Goal: Transaction & Acquisition: Book appointment/travel/reservation

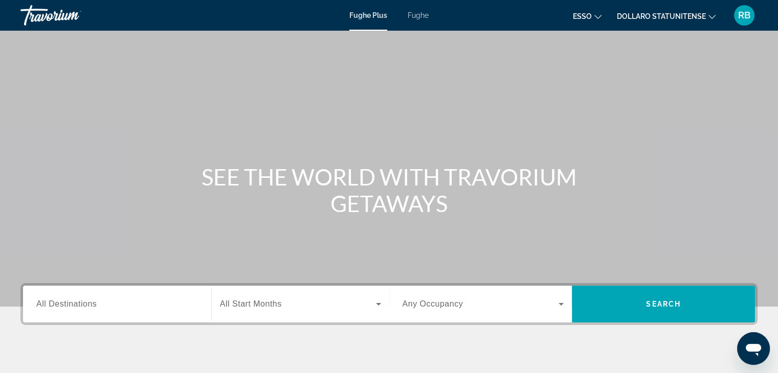
click at [98, 301] on input "Destination All Destinations" at bounding box center [117, 305] width 162 height 12
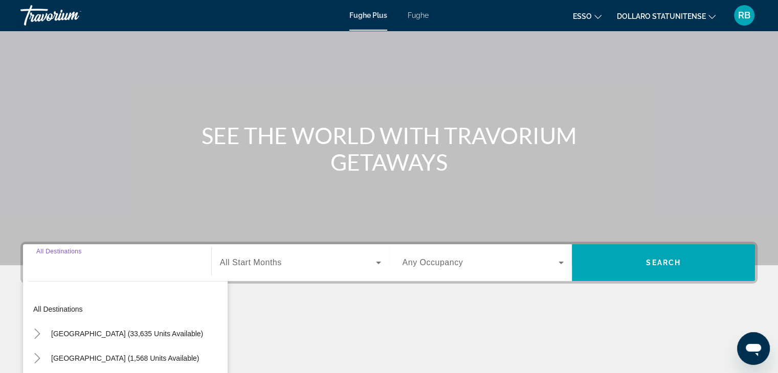
scroll to position [179, 0]
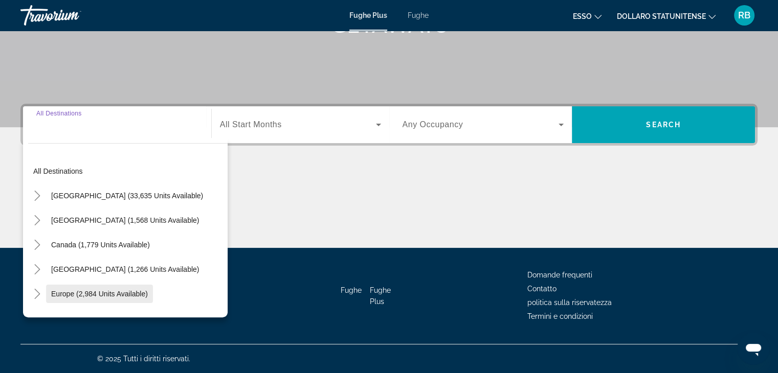
click at [73, 291] on span "Europe (2,984 units available)" at bounding box center [99, 294] width 97 height 8
type input "**********"
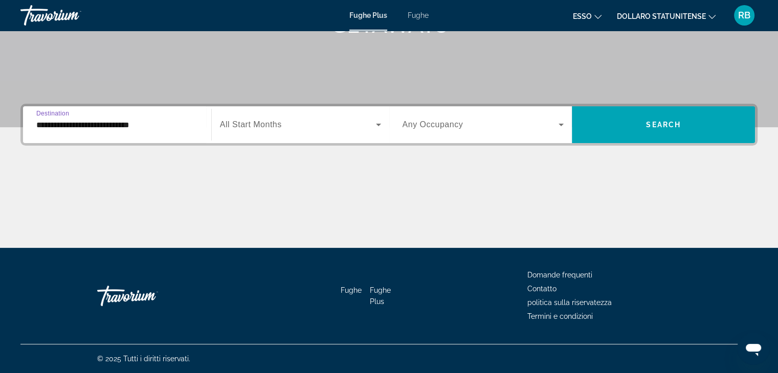
click at [266, 125] on span "All Start Months" at bounding box center [251, 124] width 62 height 9
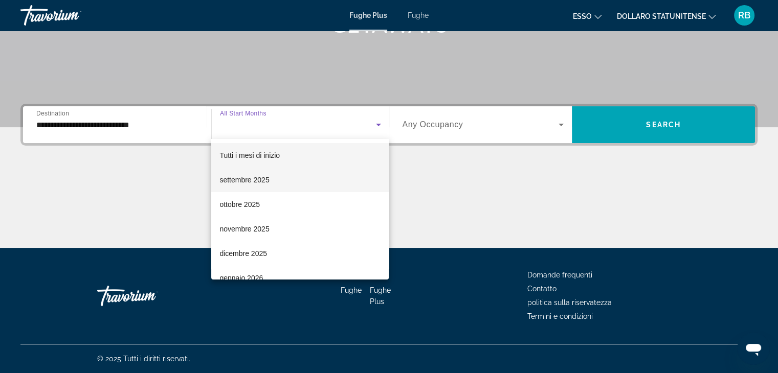
click at [241, 180] on font "settembre 2025" at bounding box center [244, 180] width 50 height 8
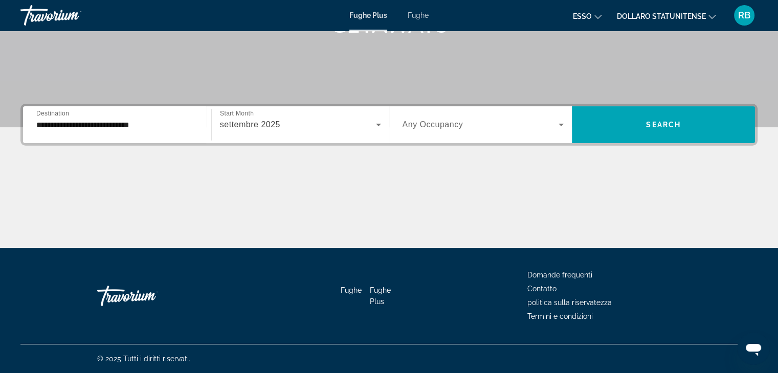
click at [436, 123] on span "Any Occupancy" at bounding box center [432, 124] width 61 height 9
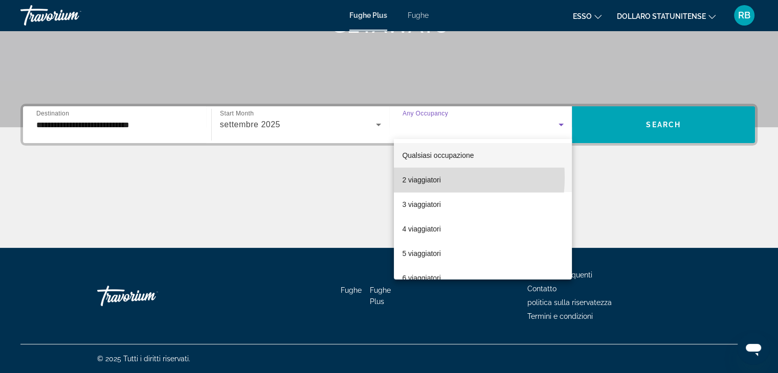
click at [413, 177] on font "2 viaggiatori" at bounding box center [421, 180] width 39 height 8
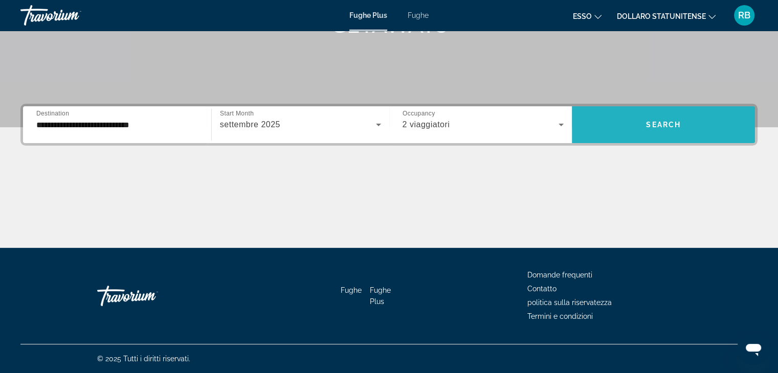
click at [654, 123] on span "Search" at bounding box center [663, 125] width 35 height 8
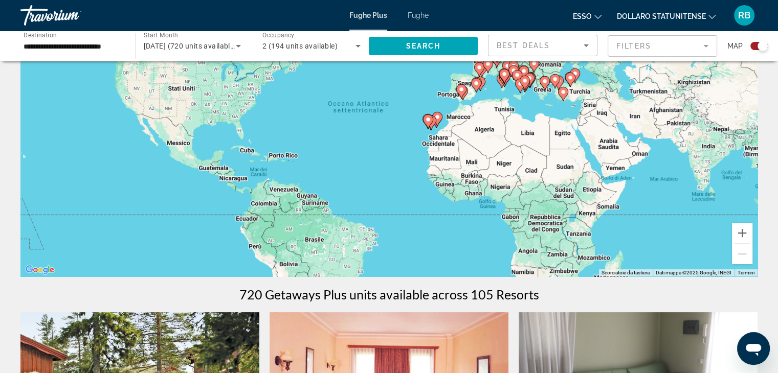
scroll to position [102, 0]
click at [583, 43] on icon "Sort by" at bounding box center [586, 45] width 12 height 12
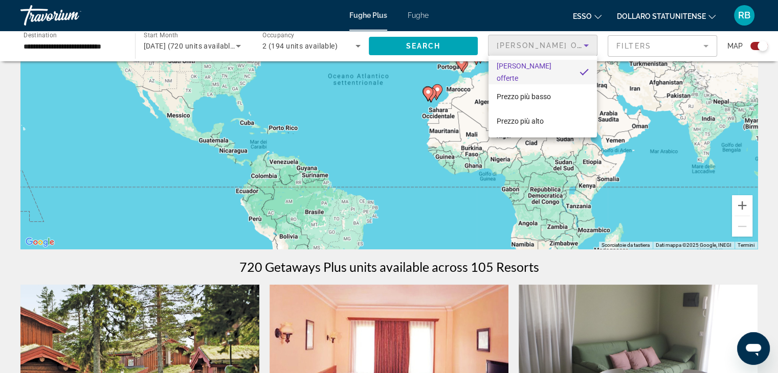
scroll to position [153, 0]
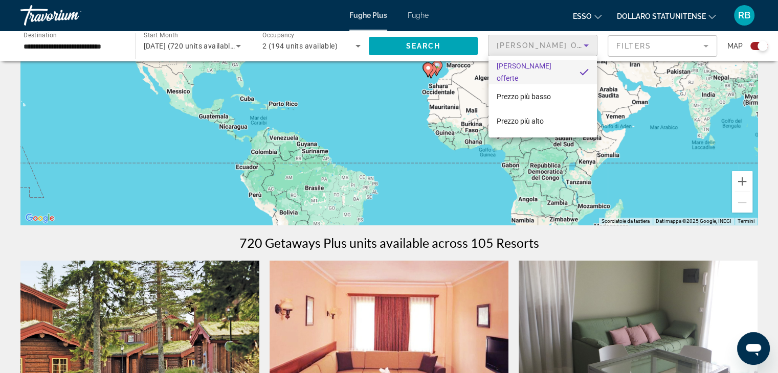
click at [630, 176] on div at bounding box center [389, 186] width 778 height 373
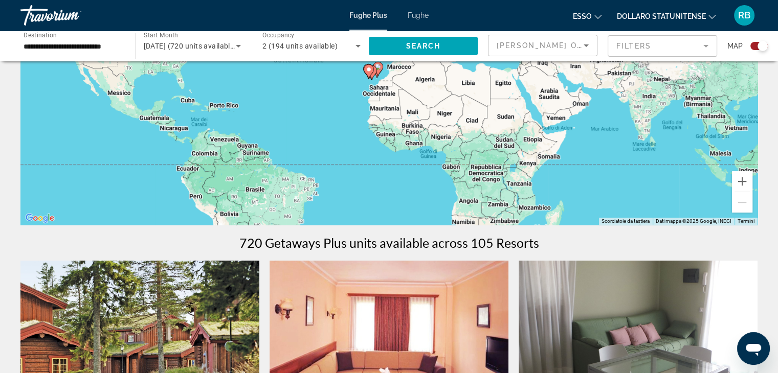
drag, startPoint x: 561, startPoint y: 199, endPoint x: 501, endPoint y: 199, distance: 59.8
click at [501, 199] on div "Per attivare il trascinamento con la tastiera, premi Alt + Invio. Nello stato d…" at bounding box center [388, 71] width 737 height 307
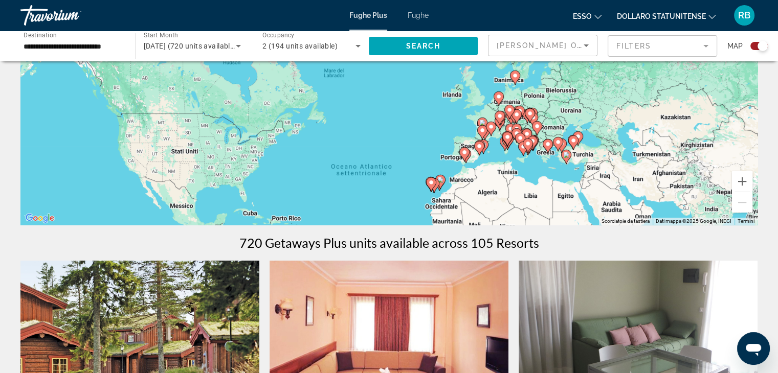
drag, startPoint x: 468, startPoint y: 86, endPoint x: 532, endPoint y: 198, distance: 129.1
click at [532, 198] on div "Per attivare il trascinamento con la tastiera, premi Alt + Invio. Nello stato d…" at bounding box center [388, 71] width 737 height 307
click at [521, 139] on image "Contenuto principale" at bounding box center [520, 138] width 6 height 6
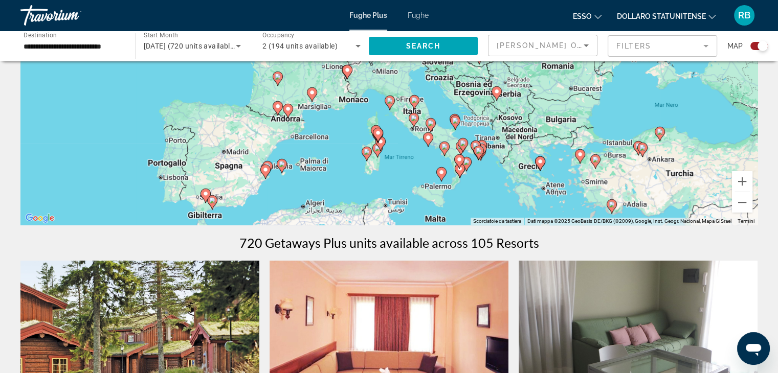
drag, startPoint x: 419, startPoint y: 77, endPoint x: 460, endPoint y: 154, distance: 86.9
click at [462, 151] on gmp-advanced-marker "Contenuto principale" at bounding box center [464, 145] width 10 height 15
type input "**********"
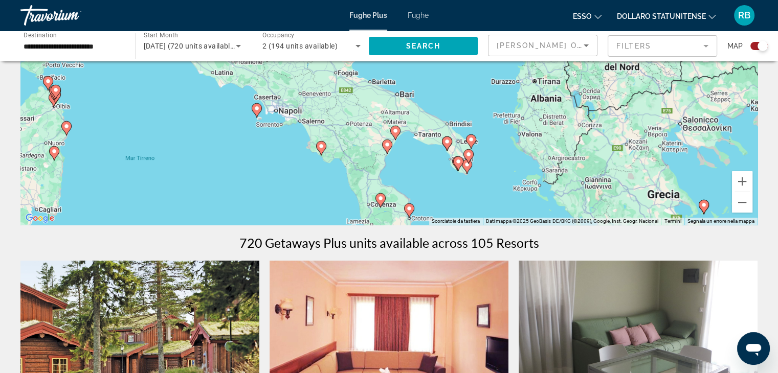
drag, startPoint x: 356, startPoint y: 90, endPoint x: 364, endPoint y: 160, distance: 69.4
click at [364, 160] on div "Per navigare, premi i tasti Freccia. Per attivare il trascinamento con la tasti…" at bounding box center [388, 71] width 737 height 307
click at [464, 158] on icon "Contenuto principale" at bounding box center [466, 156] width 9 height 13
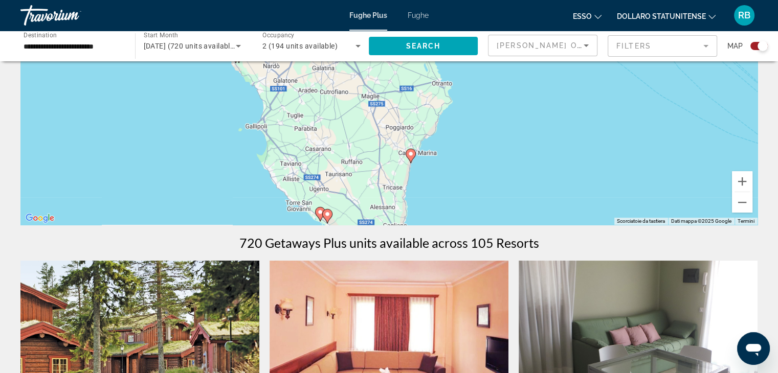
drag, startPoint x: 323, startPoint y: 99, endPoint x: 345, endPoint y: 188, distance: 92.1
click at [345, 191] on div "Per navigare, premi i tasti Freccia. Per attivare il trascinamento con la tasti…" at bounding box center [388, 71] width 737 height 307
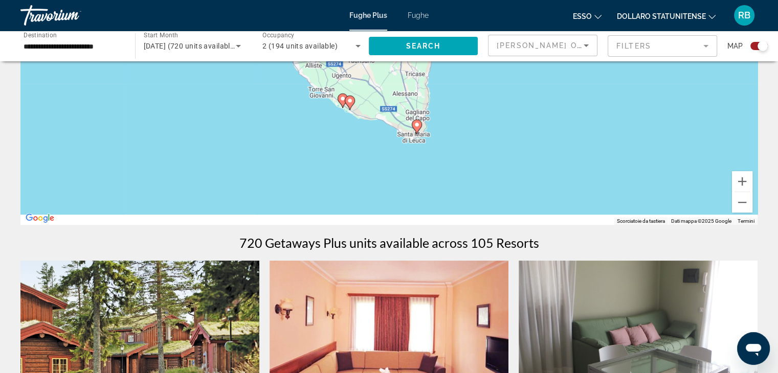
drag, startPoint x: 442, startPoint y: 210, endPoint x: 464, endPoint y: 94, distance: 118.2
click at [465, 94] on div "Per navigare, premi i tasti Freccia. Per attivare il trascinamento con la tasti…" at bounding box center [388, 71] width 737 height 307
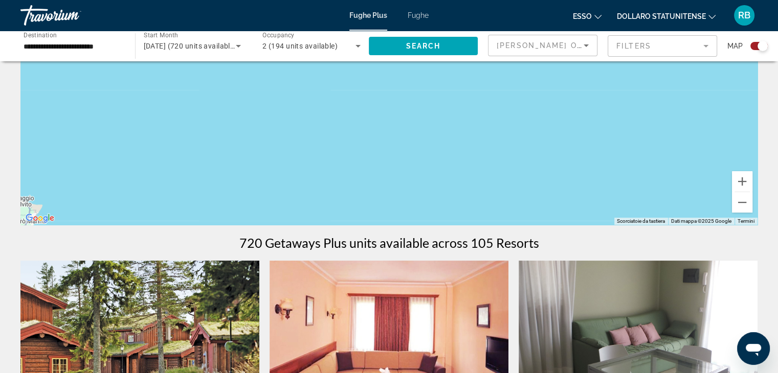
drag, startPoint x: 362, startPoint y: 205, endPoint x: 437, endPoint y: 80, distance: 145.2
click at [437, 80] on div "Per navigare, premi i tasti Freccia. Per attivare il trascinamento con la tasti…" at bounding box center [388, 71] width 737 height 307
drag, startPoint x: 376, startPoint y: 201, endPoint x: 325, endPoint y: 205, distance: 51.3
click at [321, 207] on div "Per navigare, premi i tasti Freccia. Per attivare il trascinamento con la tasti…" at bounding box center [388, 71] width 737 height 307
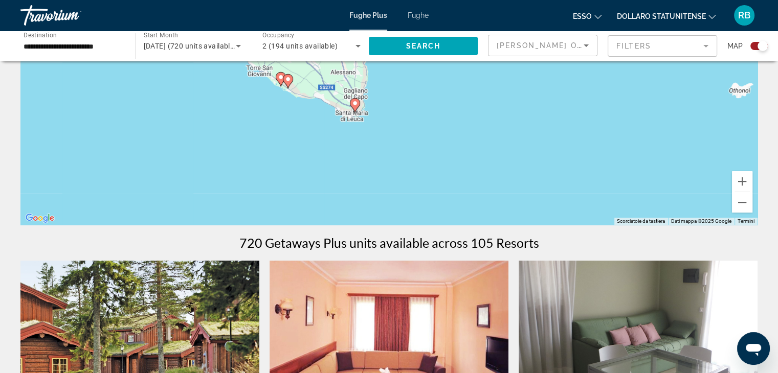
drag, startPoint x: 429, startPoint y: 99, endPoint x: 346, endPoint y: 197, distance: 128.7
click at [346, 197] on div "Per navigare, premi i tasti Freccia. Per attivare il trascinamento con la tasti…" at bounding box center [388, 71] width 737 height 307
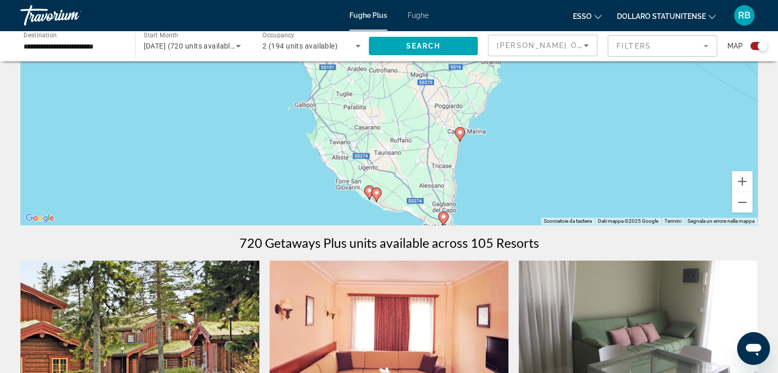
drag, startPoint x: 331, startPoint y: 81, endPoint x: 429, endPoint y: 209, distance: 161.3
click at [429, 209] on div "Per navigare, premi i tasti Freccia. Per attivare il trascinamento con la tasti…" at bounding box center [388, 71] width 737 height 307
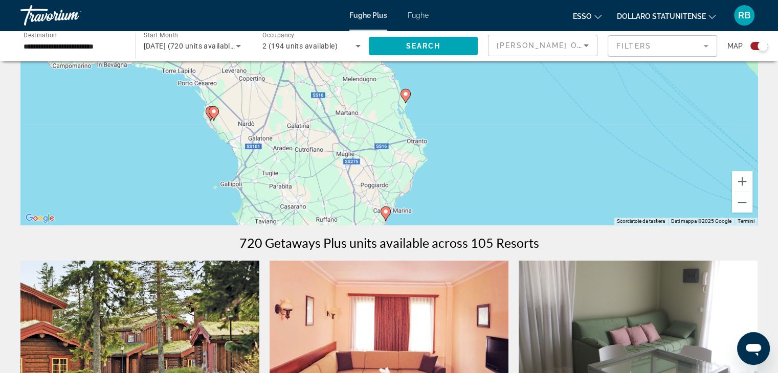
drag, startPoint x: 443, startPoint y: 88, endPoint x: 360, endPoint y: 153, distance: 105.2
click at [360, 153] on div "Per navigare, premi i tasti Freccia. Per attivare il trascinamento con la tasti…" at bounding box center [388, 71] width 737 height 307
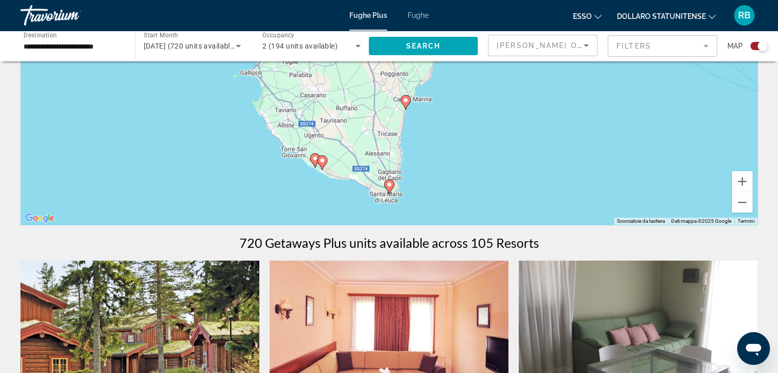
drag, startPoint x: 379, startPoint y: 209, endPoint x: 399, endPoint y: 97, distance: 114.2
click at [399, 97] on div "Per navigare, premi i tasti Freccia. Per attivare il trascinamento con la tasti…" at bounding box center [388, 71] width 737 height 307
click at [388, 184] on image "Contenuto principale" at bounding box center [389, 185] width 6 height 6
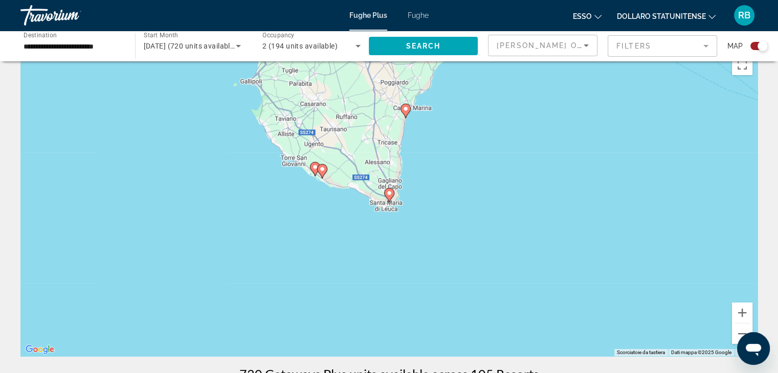
scroll to position [0, 0]
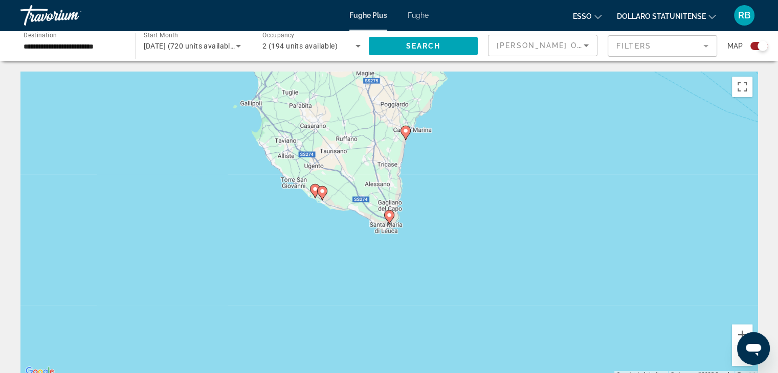
click at [387, 217] on image "Contenuto principale" at bounding box center [389, 215] width 6 height 6
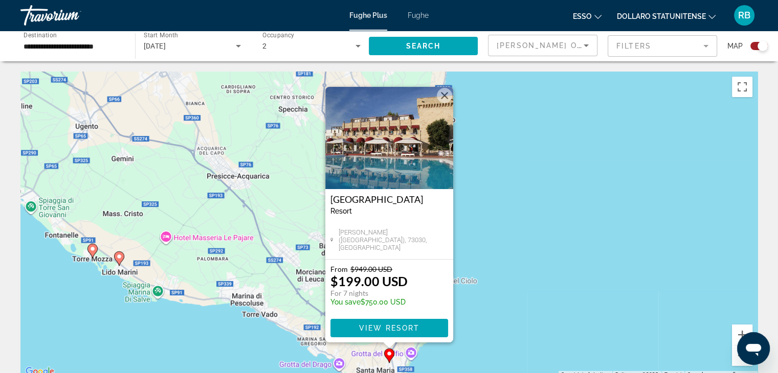
click at [507, 194] on div "Per attivare il trascinamento con la tastiera, premi Alt + Invio. [PERSON_NAME]…" at bounding box center [388, 225] width 737 height 307
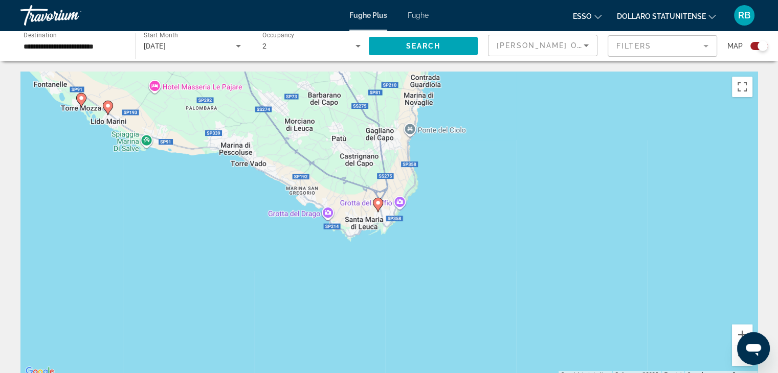
drag, startPoint x: 362, startPoint y: 314, endPoint x: 349, endPoint y: 161, distance: 153.9
click at [349, 161] on div "Per attivare il trascinamento con la tastiera, premi Alt + Invio. Nello stato d…" at bounding box center [388, 225] width 737 height 307
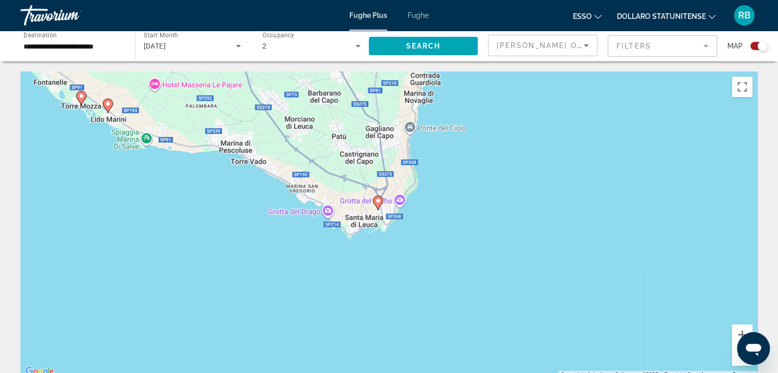
click at [375, 201] on image "Contenuto principale" at bounding box center [378, 201] width 6 height 6
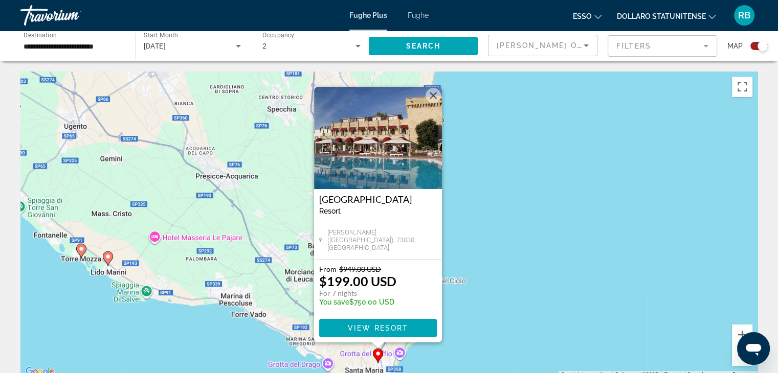
click at [435, 95] on button "Chiudi" at bounding box center [432, 95] width 15 height 15
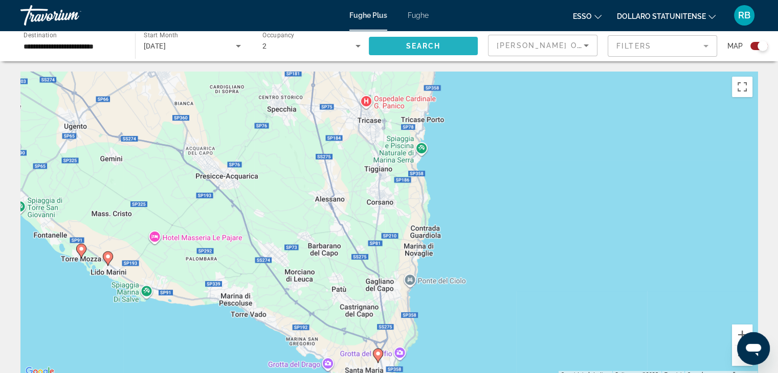
click at [419, 43] on span "Search" at bounding box center [422, 46] width 35 height 8
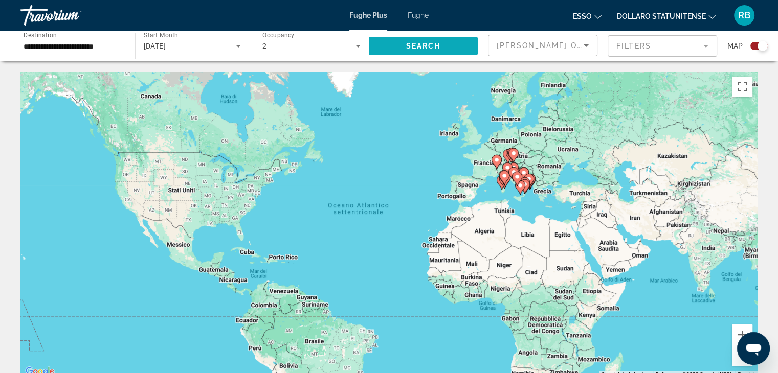
click at [427, 43] on span "Search" at bounding box center [422, 46] width 35 height 8
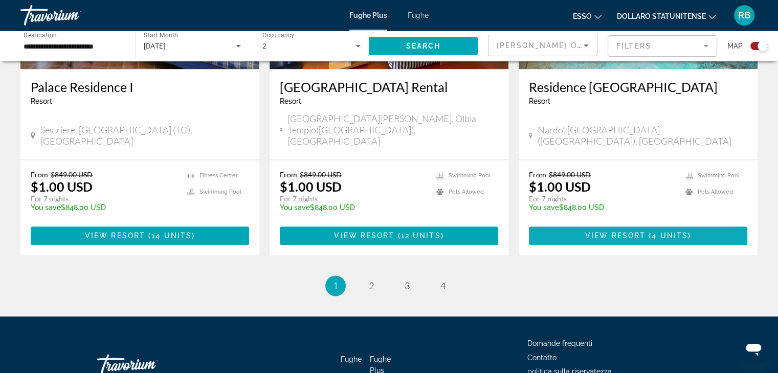
scroll to position [1597, 0]
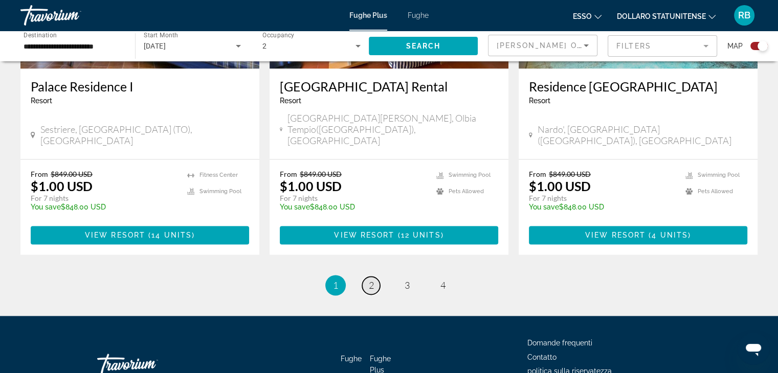
click at [369, 280] on span "2" at bounding box center [371, 285] width 5 height 11
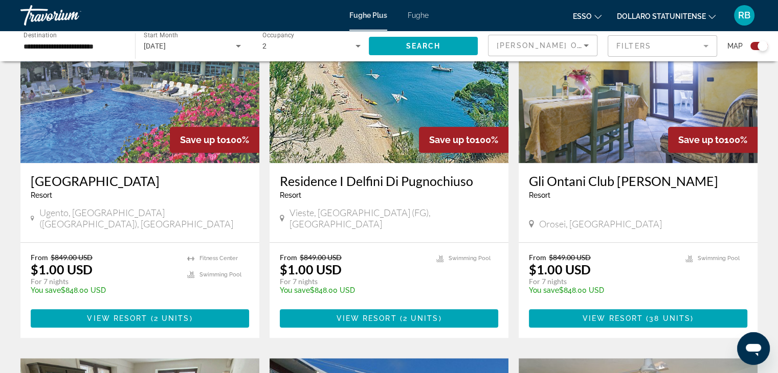
scroll to position [818, 0]
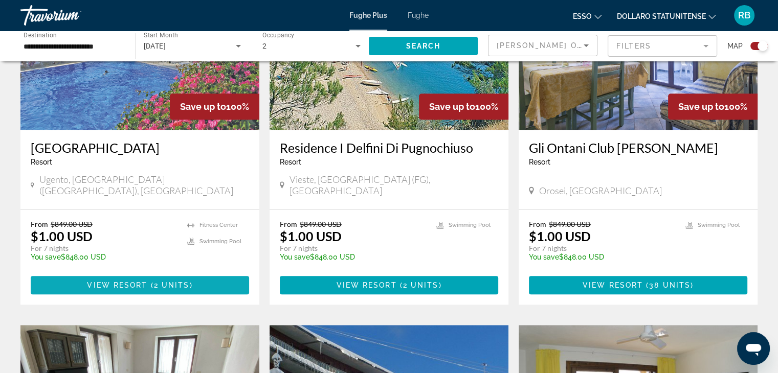
click at [145, 281] on span "View Resort" at bounding box center [117, 285] width 60 height 8
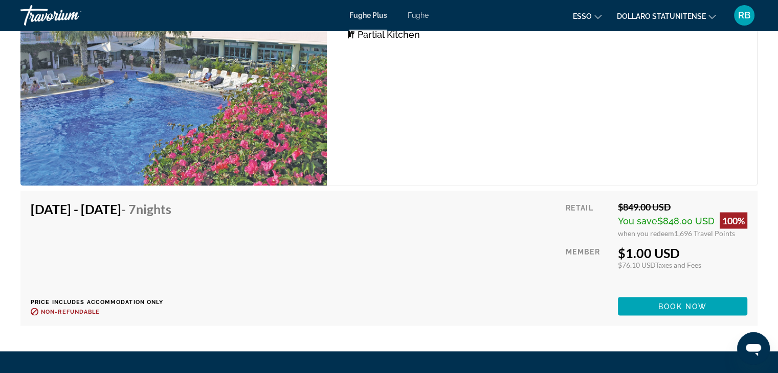
scroll to position [1773, 0]
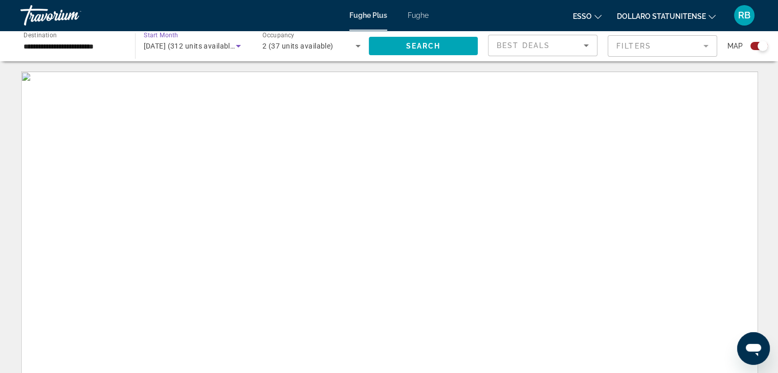
click at [162, 43] on span "[DATE] (312 units available)" at bounding box center [190, 46] width 93 height 8
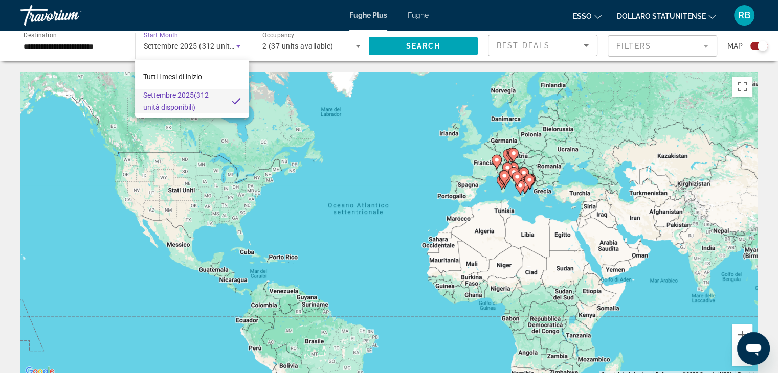
click at [174, 43] on div at bounding box center [389, 186] width 778 height 373
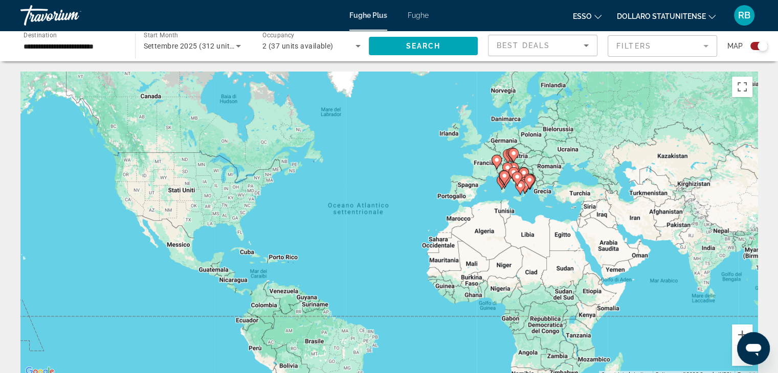
click at [173, 43] on span "Settembre 2025 (312 unità disponibili)" at bounding box center [208, 46] width 129 height 8
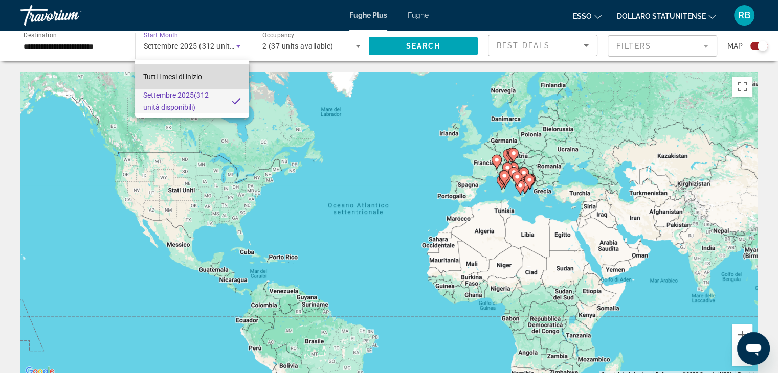
click at [165, 75] on font "Tutti i mesi di inizio" at bounding box center [172, 77] width 59 height 8
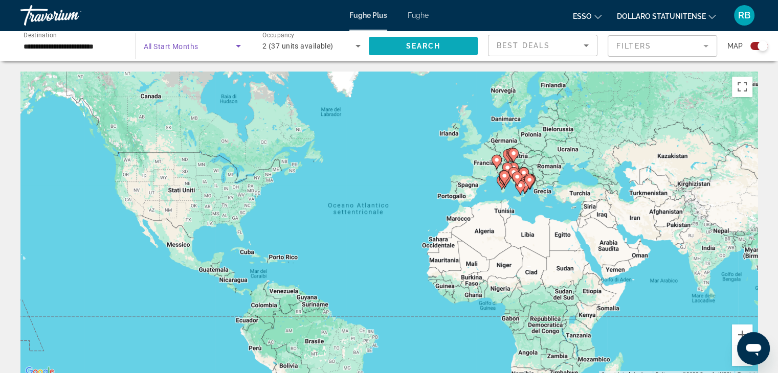
click at [416, 44] on span "Search" at bounding box center [422, 46] width 35 height 8
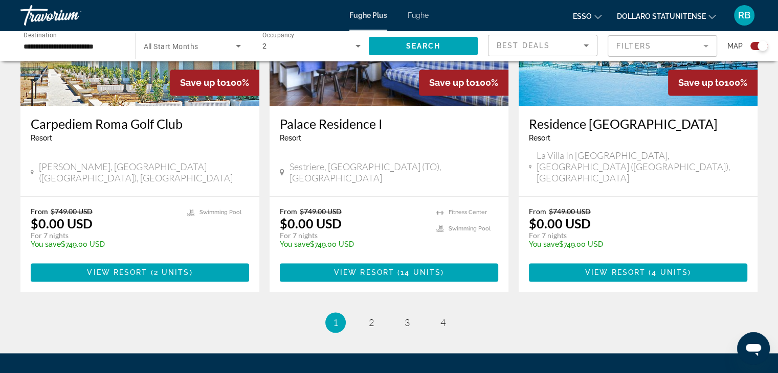
scroll to position [1585, 0]
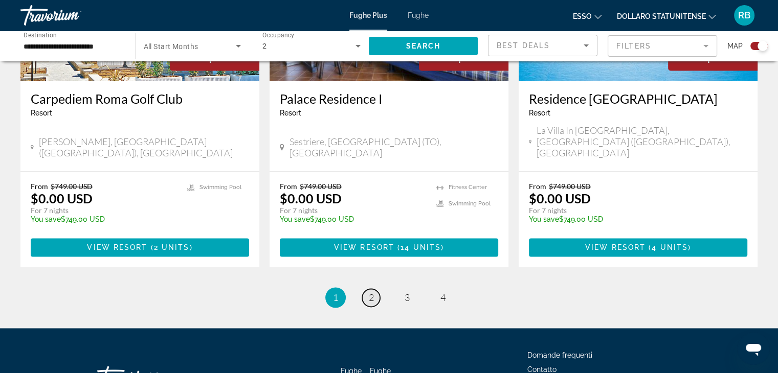
click at [372, 292] on span "2" at bounding box center [371, 297] width 5 height 11
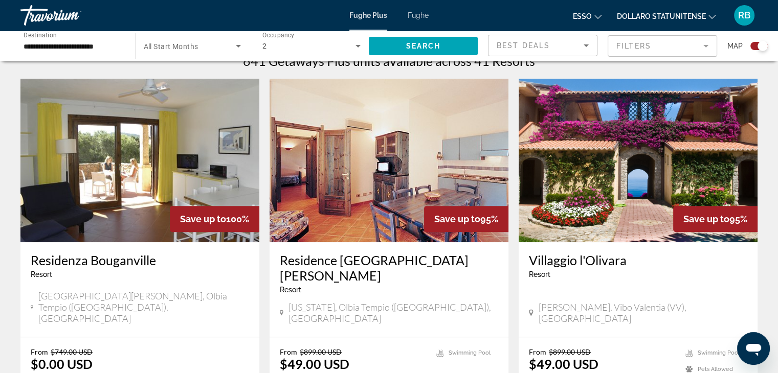
scroll to position [51, 0]
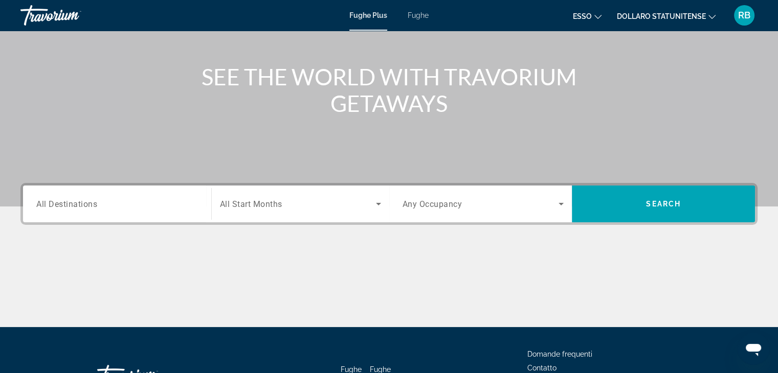
scroll to position [153, 0]
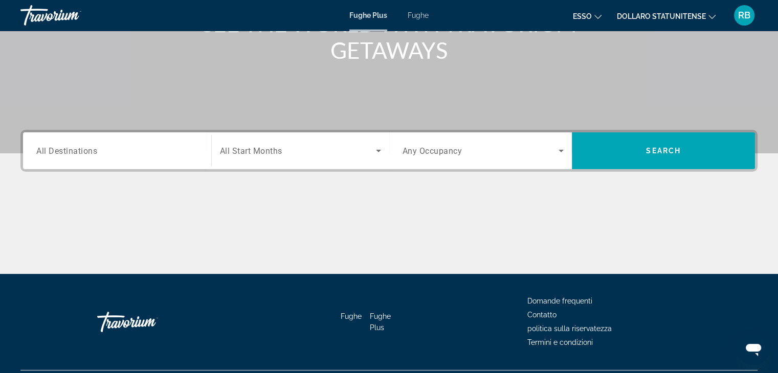
click at [83, 153] on span "All Destinations" at bounding box center [66, 151] width 61 height 10
click at [83, 153] on input "Destination All Destinations" at bounding box center [117, 151] width 162 height 12
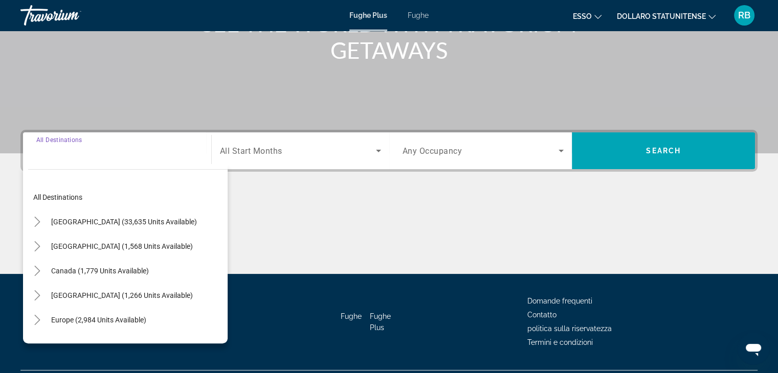
scroll to position [179, 0]
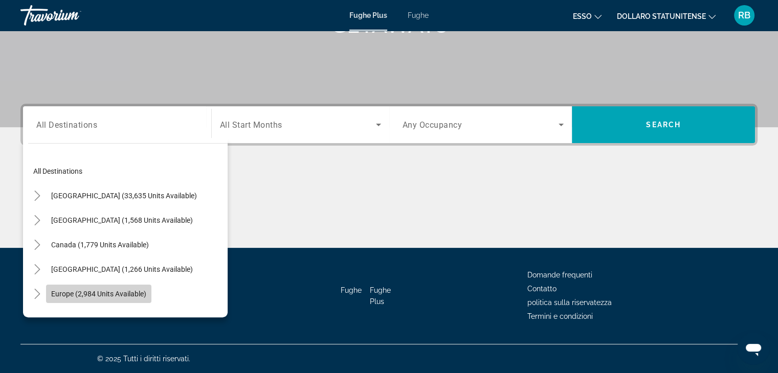
click at [100, 291] on span "Europe (2,984 units available)" at bounding box center [98, 294] width 95 height 8
type input "**********"
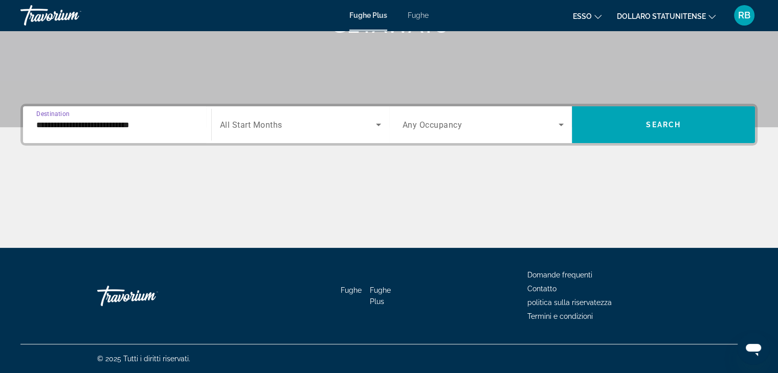
click at [252, 125] on span "All Start Months" at bounding box center [251, 125] width 62 height 10
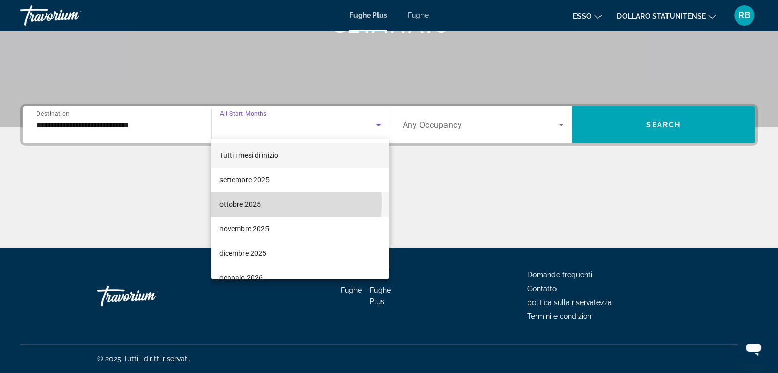
click at [231, 203] on font "ottobre 2025" at bounding box center [239, 204] width 41 height 8
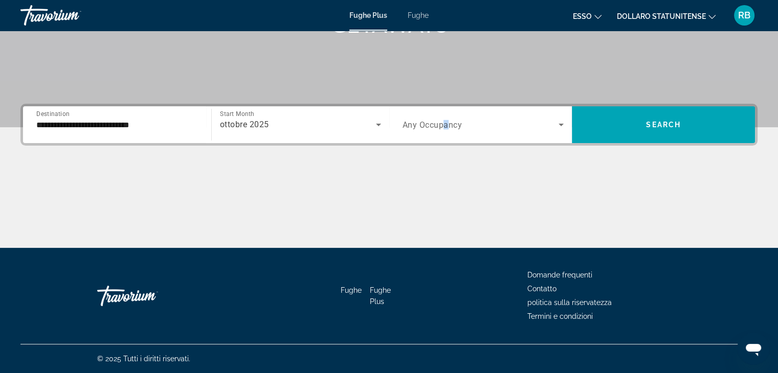
click at [446, 122] on span "Any Occupancy" at bounding box center [432, 125] width 60 height 10
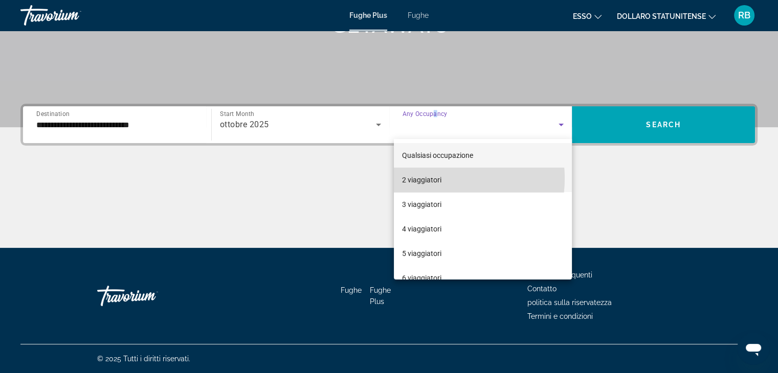
click at [431, 178] on font "2 viaggiatori" at bounding box center [421, 180] width 39 height 8
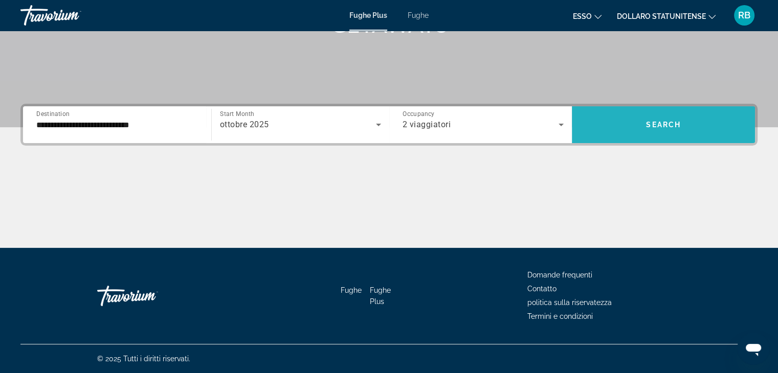
click at [663, 122] on span "Search" at bounding box center [663, 125] width 35 height 8
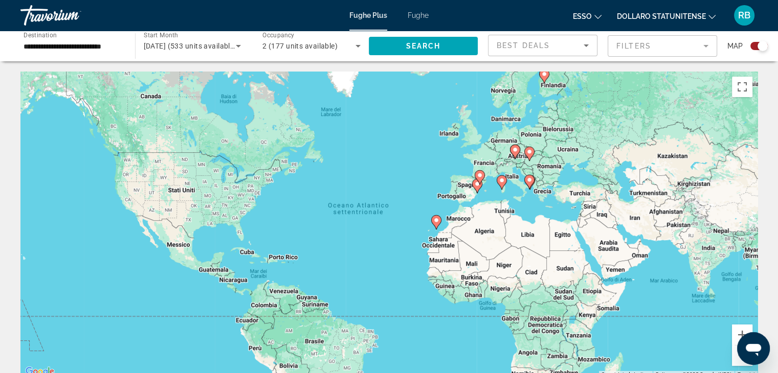
click at [513, 179] on div "Per attivare il trascinamento con la tastiera, premi Alt + Invio. Nello stato d…" at bounding box center [388, 225] width 737 height 307
click at [519, 201] on div "Per attivare il trascinamento con la tastiera, premi Alt + Invio. Nello stato d…" at bounding box center [388, 225] width 737 height 307
click at [518, 184] on div "Per attivare il trascinamento con la tastiera, premi Alt + Invio. Nello stato d…" at bounding box center [388, 225] width 737 height 307
click at [515, 180] on div "Per attivare il trascinamento con la tastiera, premi Alt + Invio. Nello stato d…" at bounding box center [388, 225] width 737 height 307
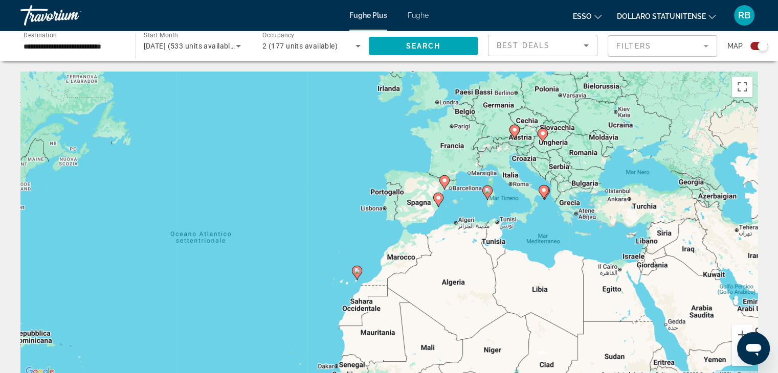
click at [491, 201] on div "Per attivare il trascinamento con la tastiera, premi Alt + Invio. Nello stato d…" at bounding box center [388, 225] width 737 height 307
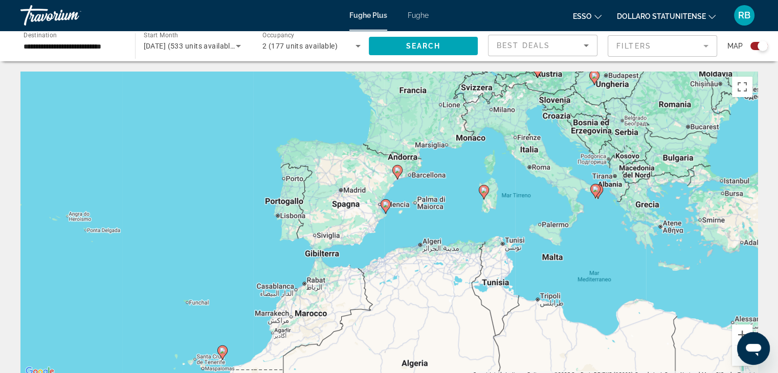
click at [483, 188] on image "Contenuto principale" at bounding box center [484, 190] width 6 height 6
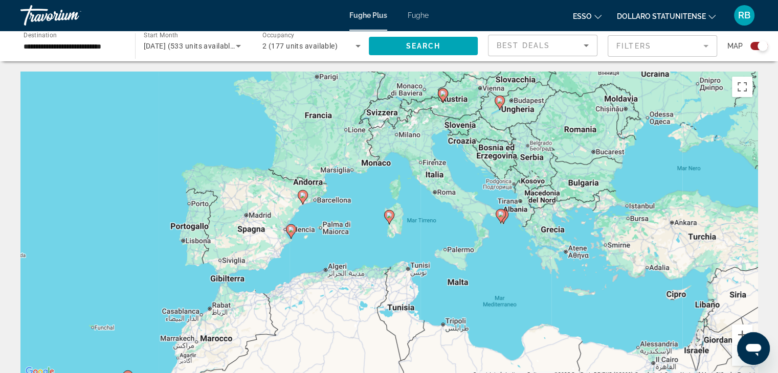
click at [389, 213] on image "Contenuto principale" at bounding box center [389, 215] width 6 height 6
type input "**********"
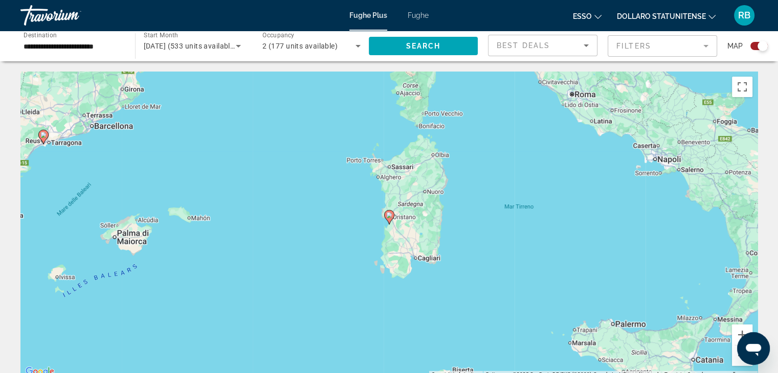
click at [389, 211] on icon "Contenuto principale" at bounding box center [388, 217] width 9 height 13
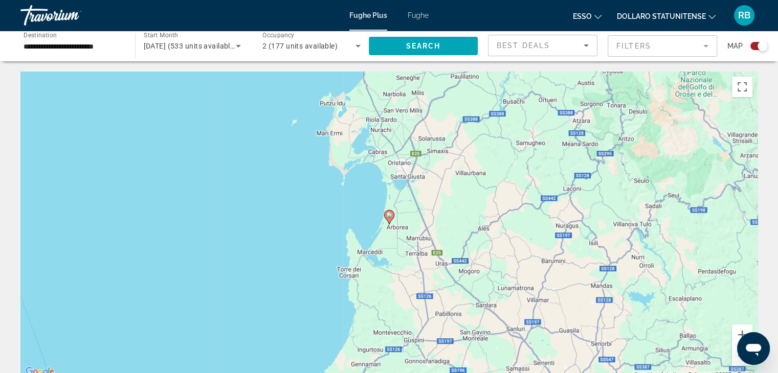
click at [389, 214] on image "Contenuto principale" at bounding box center [389, 215] width 6 height 6
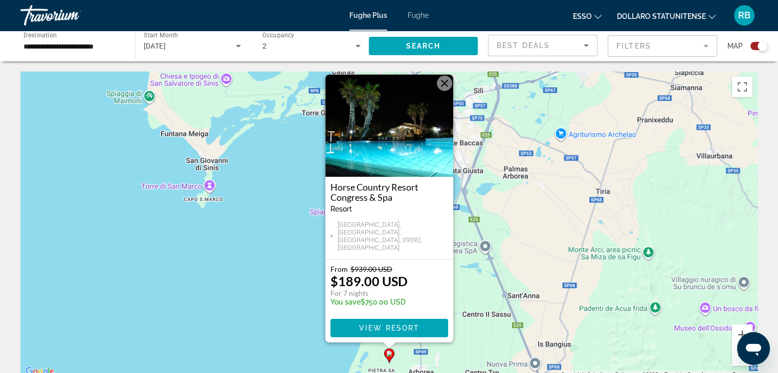
click at [445, 91] on button "Chiudi" at bounding box center [444, 83] width 15 height 15
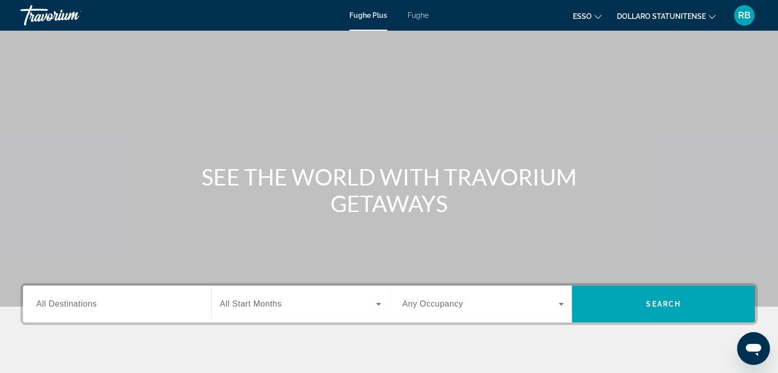
click at [417, 16] on font "Fughe" at bounding box center [418, 15] width 21 height 8
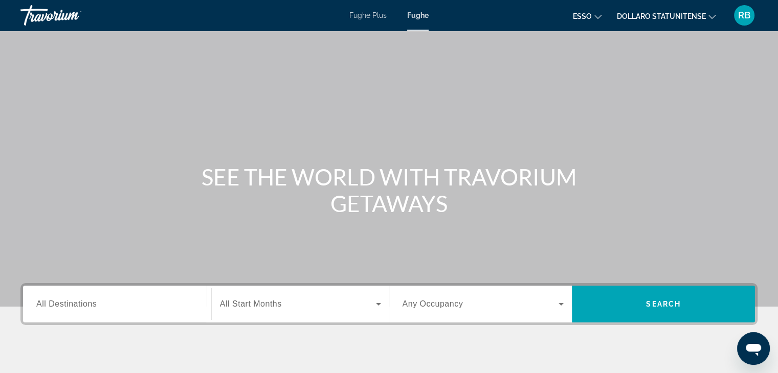
scroll to position [51, 0]
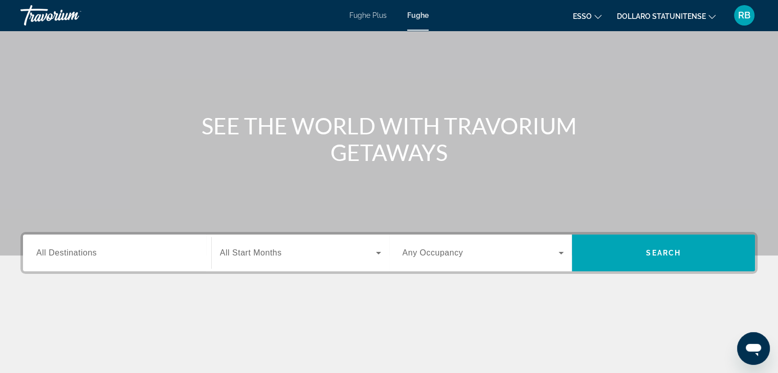
click at [76, 254] on span "All Destinations" at bounding box center [66, 252] width 60 height 9
click at [76, 254] on input "Destination All Destinations" at bounding box center [117, 253] width 162 height 12
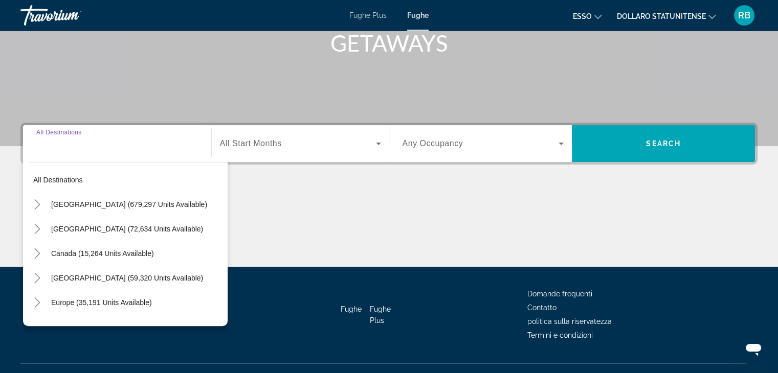
scroll to position [179, 0]
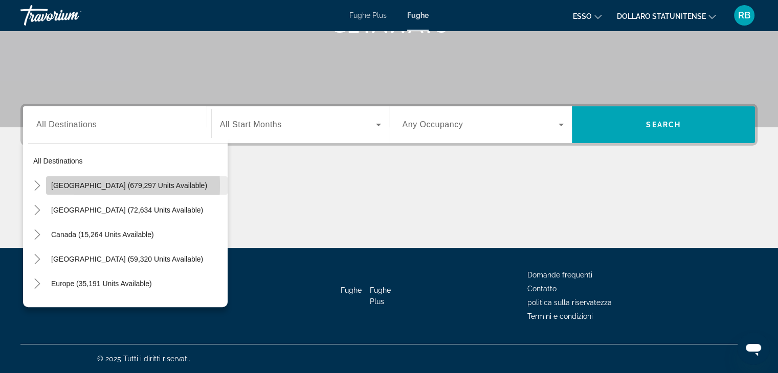
click at [82, 186] on span "United States (679,297 units available)" at bounding box center [129, 186] width 156 height 8
type input "**********"
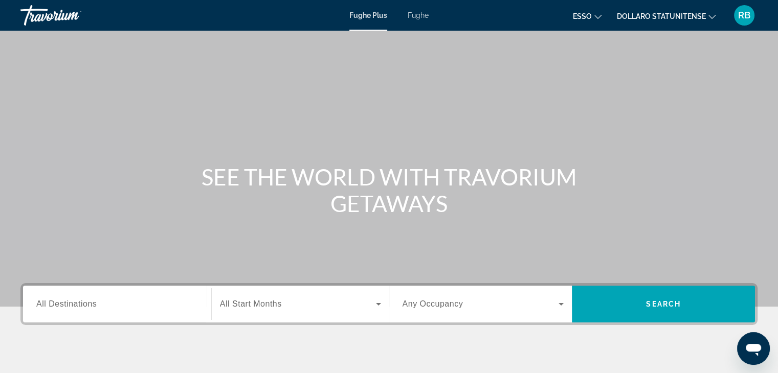
click at [69, 303] on span "All Destinations" at bounding box center [66, 304] width 60 height 9
click at [69, 303] on input "Destination All Destinations" at bounding box center [117, 305] width 162 height 12
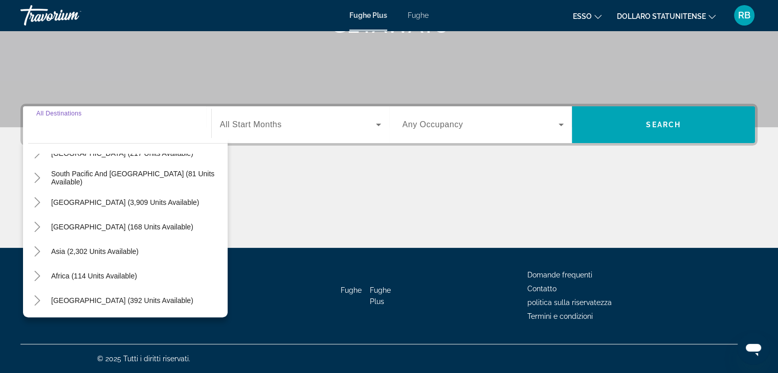
scroll to position [166, 0]
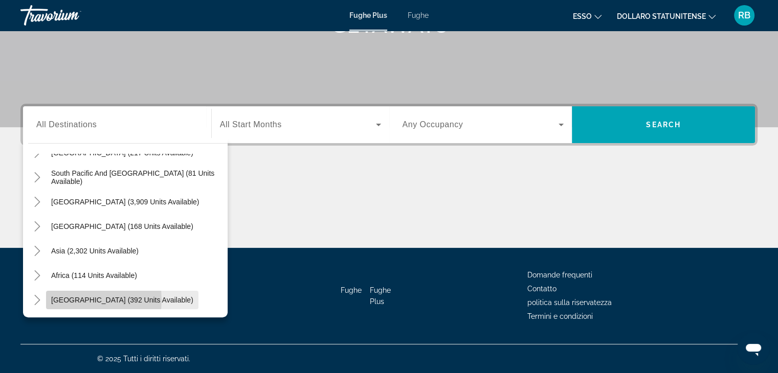
click at [75, 299] on span "[GEOGRAPHIC_DATA] (392 units available)" at bounding box center [122, 300] width 142 height 8
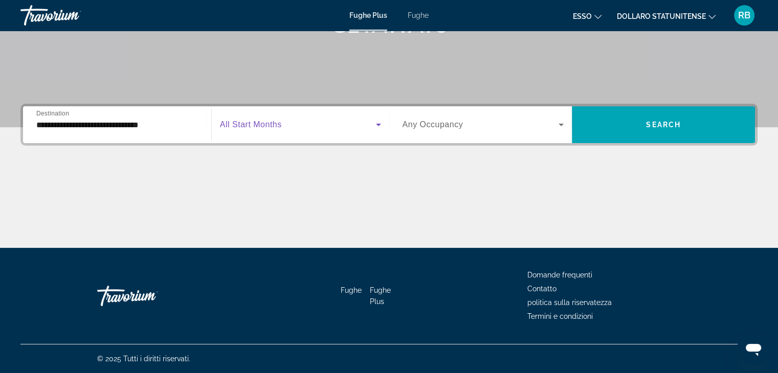
click at [378, 123] on icon "Search widget" at bounding box center [378, 125] width 12 height 12
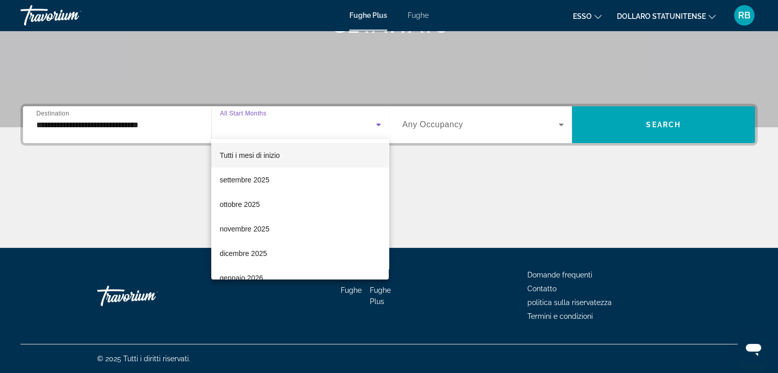
click at [72, 126] on div at bounding box center [389, 186] width 778 height 373
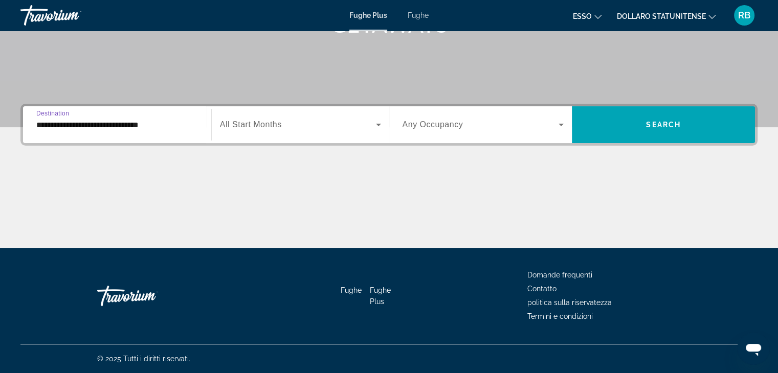
click at [72, 126] on input "**********" at bounding box center [117, 125] width 162 height 12
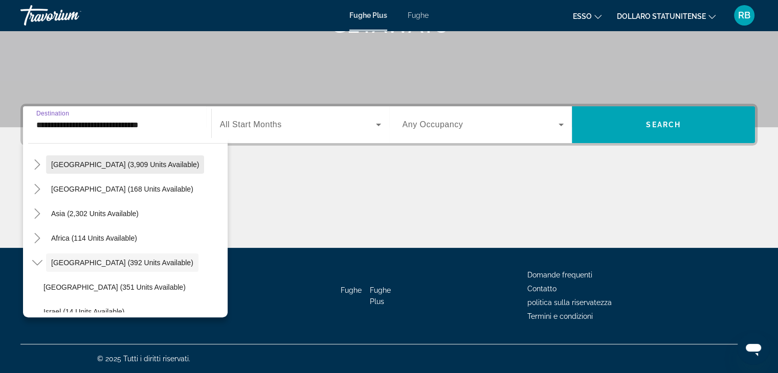
scroll to position [205, 0]
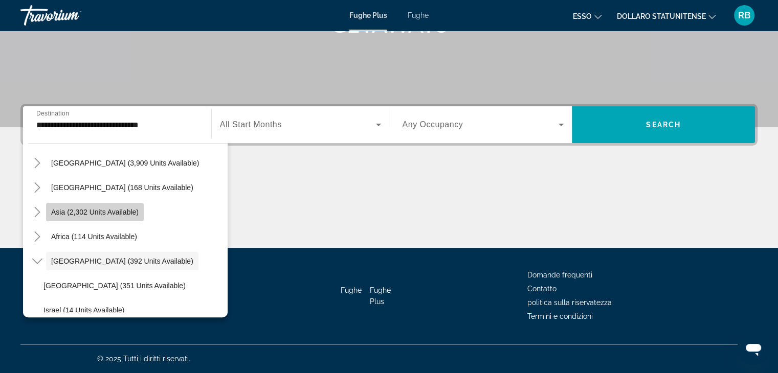
click at [81, 210] on span "Asia (2,302 units available)" at bounding box center [94, 212] width 87 height 8
type input "**********"
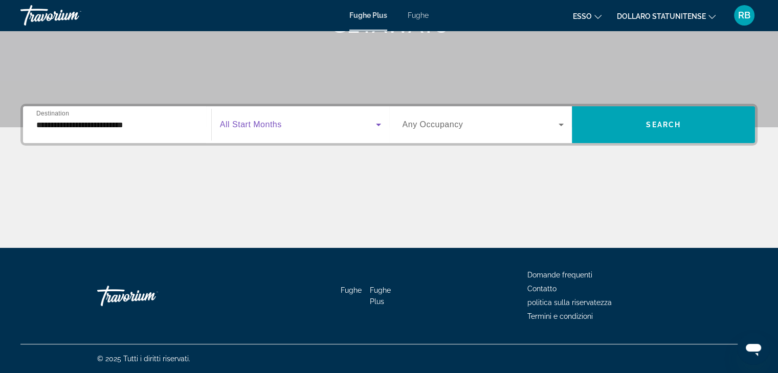
click at [375, 124] on icon "Search widget" at bounding box center [378, 125] width 12 height 12
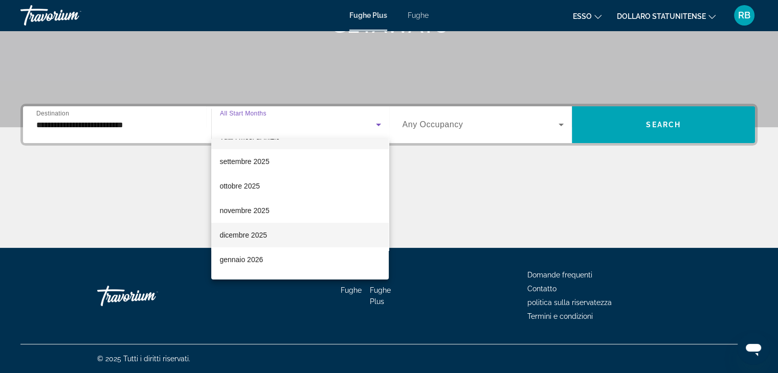
scroll to position [51, 0]
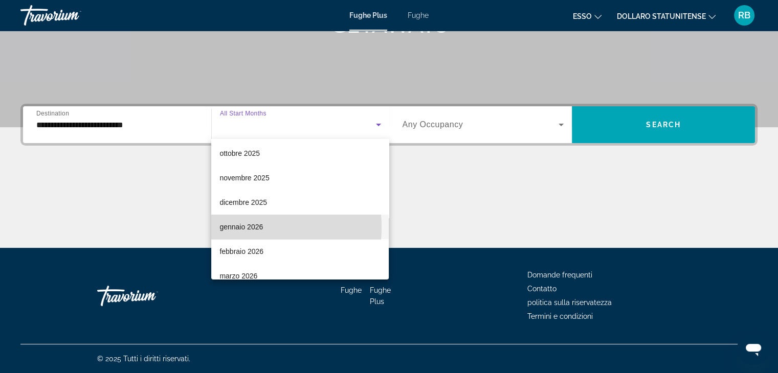
click at [234, 228] on font "gennaio 2026" at bounding box center [240, 227] width 43 height 8
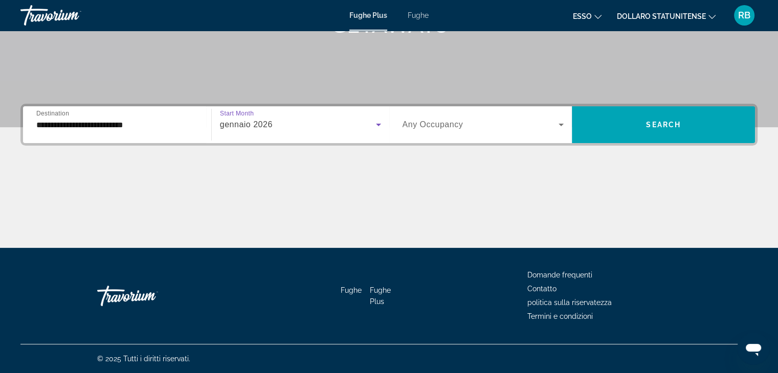
click at [376, 125] on icon "Search widget" at bounding box center [378, 125] width 12 height 12
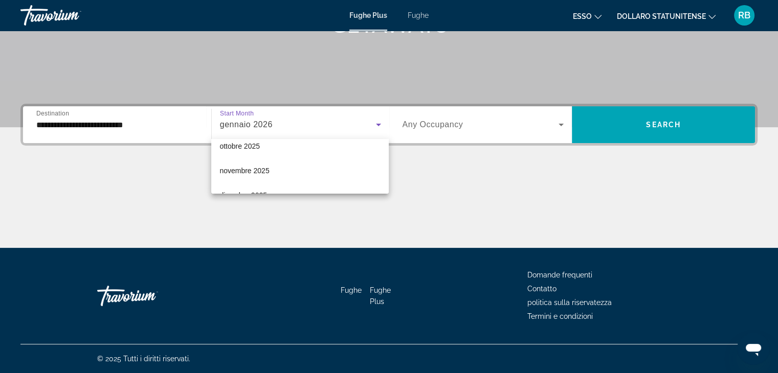
scroll to position [0, 0]
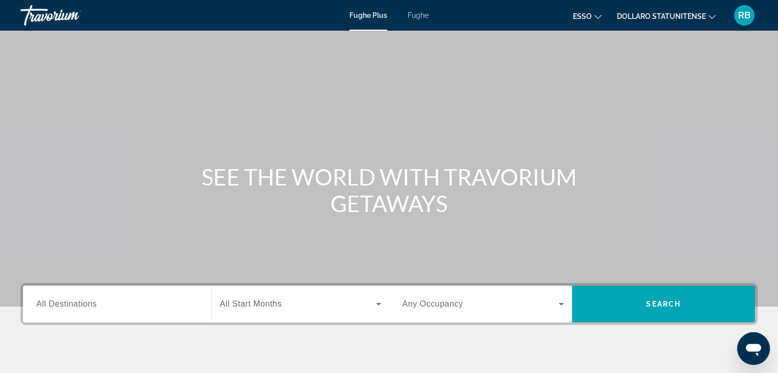
click at [81, 303] on span "All Destinations" at bounding box center [66, 304] width 60 height 9
click at [81, 303] on input "Destination All Destinations" at bounding box center [117, 305] width 162 height 12
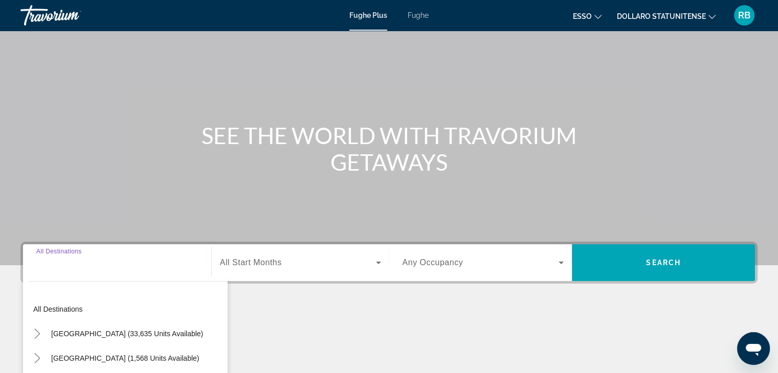
scroll to position [179, 0]
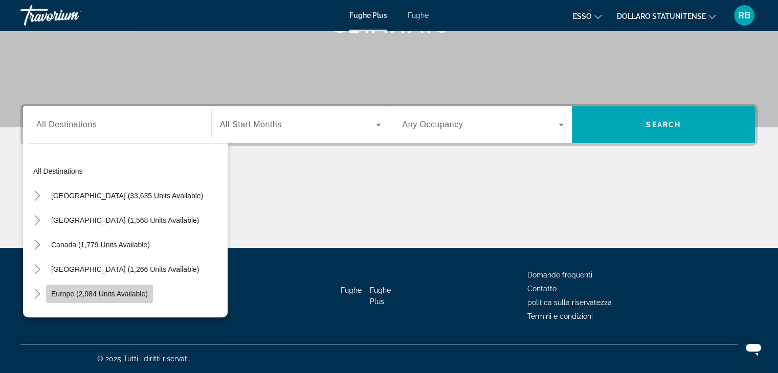
click at [76, 293] on span "Europe (2,984 units available)" at bounding box center [99, 294] width 97 height 8
type input "**********"
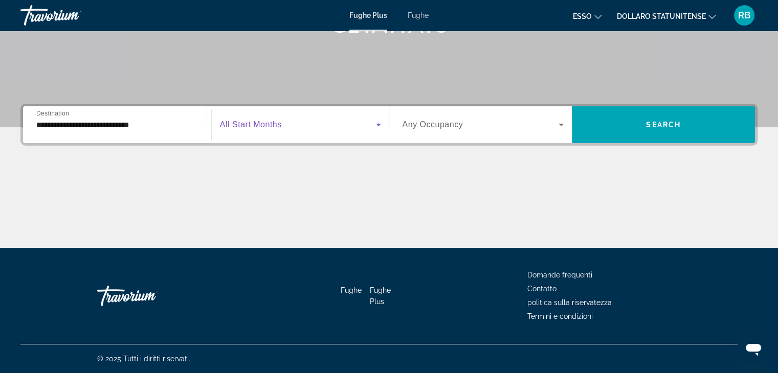
click at [281, 123] on span "Widget di ricerca" at bounding box center [298, 125] width 156 height 12
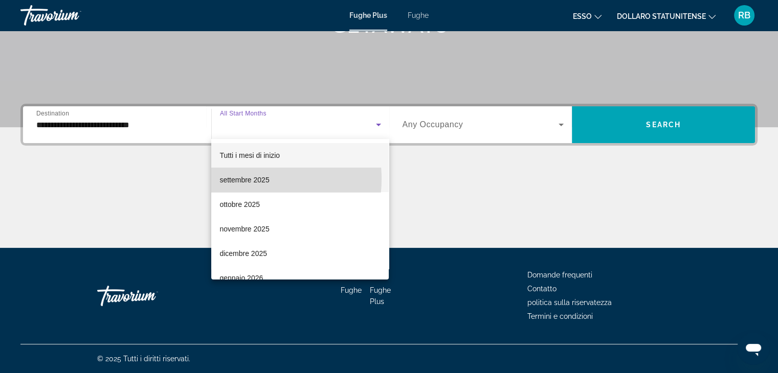
click at [246, 179] on font "settembre 2025" at bounding box center [244, 180] width 50 height 8
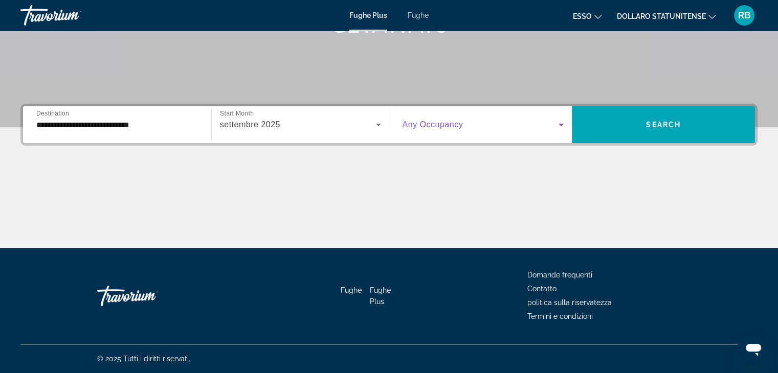
click at [560, 124] on icon "Widget di ricerca" at bounding box center [560, 125] width 5 height 3
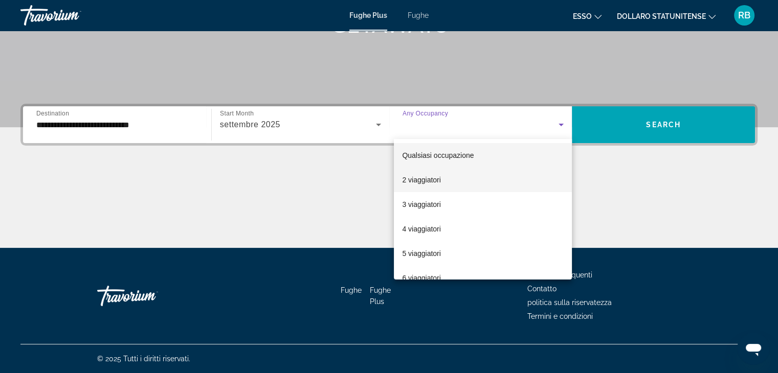
click at [414, 180] on font "2 viaggiatori" at bounding box center [421, 180] width 39 height 8
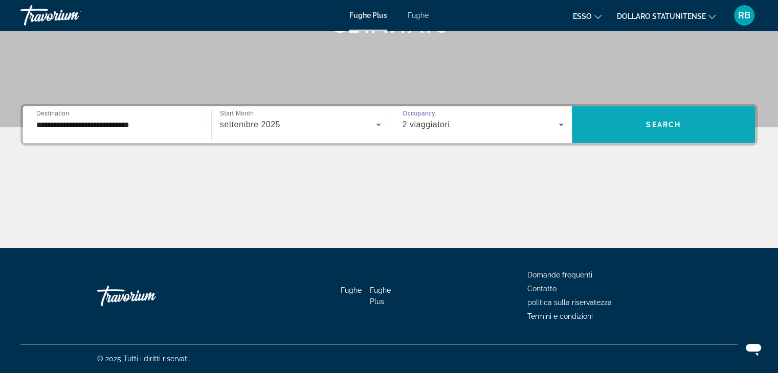
click at [659, 124] on span "Search" at bounding box center [663, 125] width 35 height 8
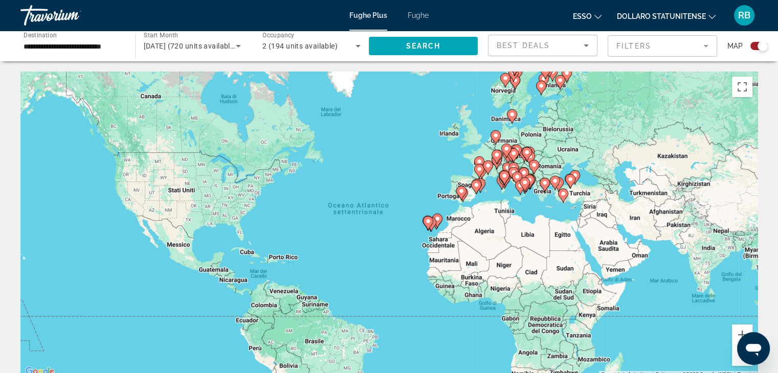
click at [519, 182] on icon "Contenuto principale" at bounding box center [523, 184] width 9 height 13
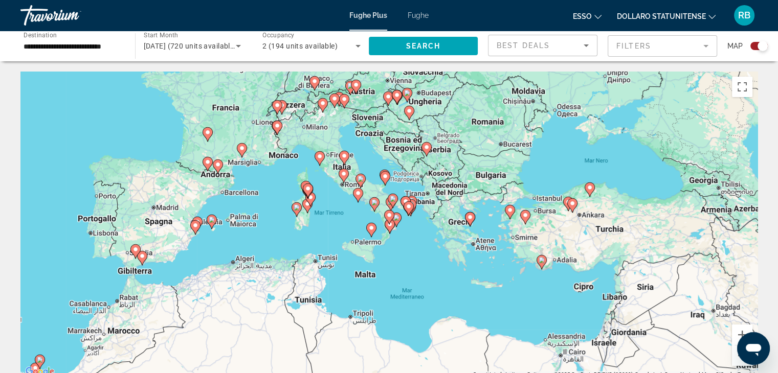
click at [389, 228] on icon "Contenuto principale" at bounding box center [388, 226] width 9 height 13
type input "**********"
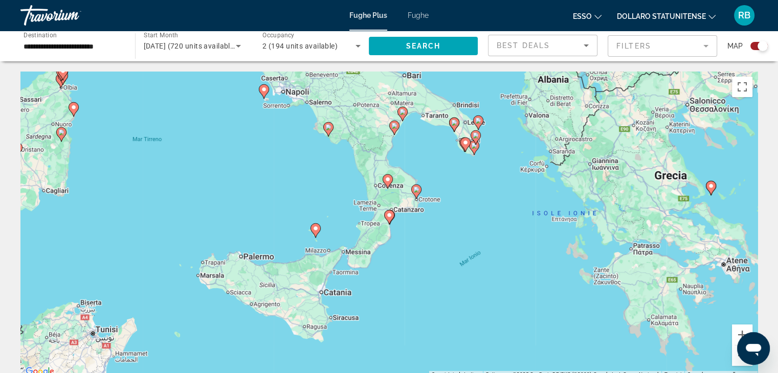
click at [399, 188] on div "Per navigare, premi i tasti Freccia. Per attivare il trascinamento con la tasti…" at bounding box center [388, 225] width 737 height 307
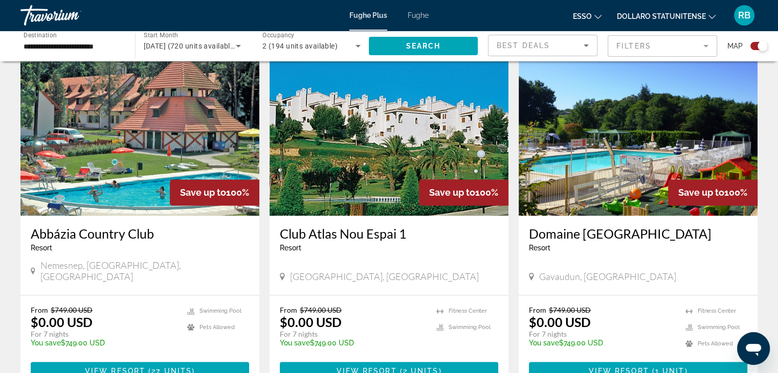
scroll to position [1585, 0]
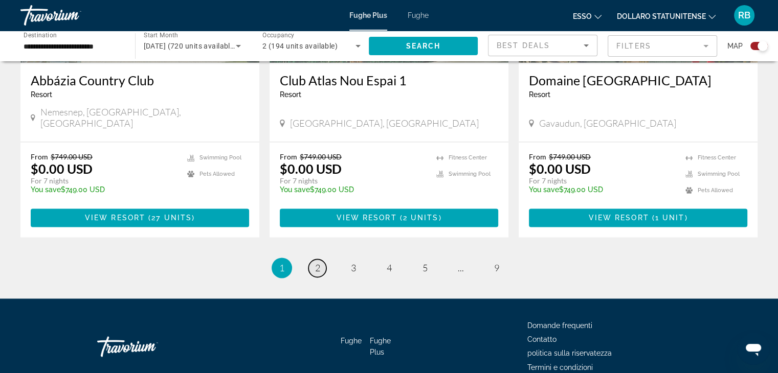
click at [320, 259] on link "page 2" at bounding box center [317, 268] width 18 height 18
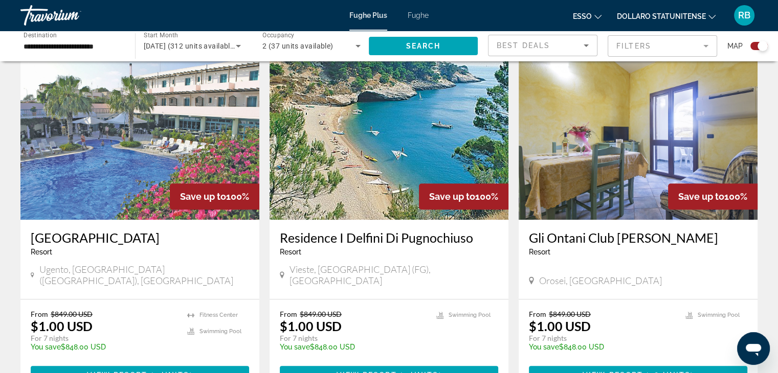
scroll to position [830, 0]
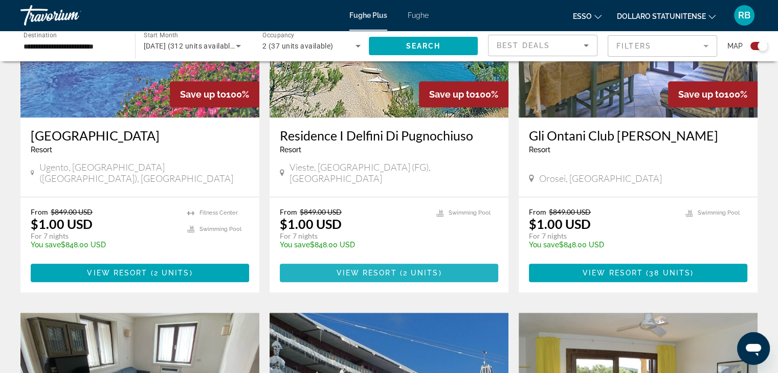
click at [357, 269] on span "View Resort" at bounding box center [366, 273] width 60 height 8
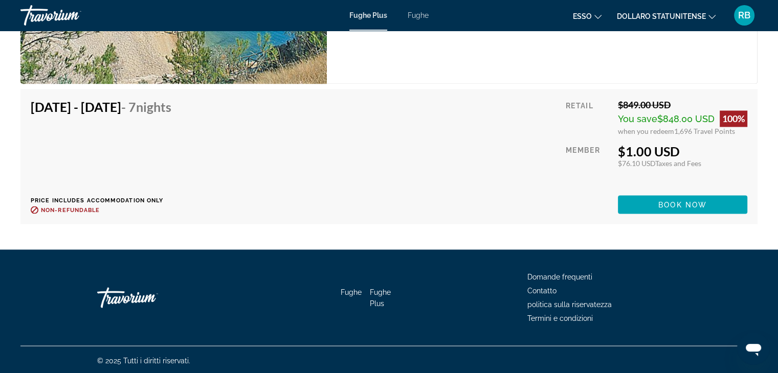
scroll to position [1799, 0]
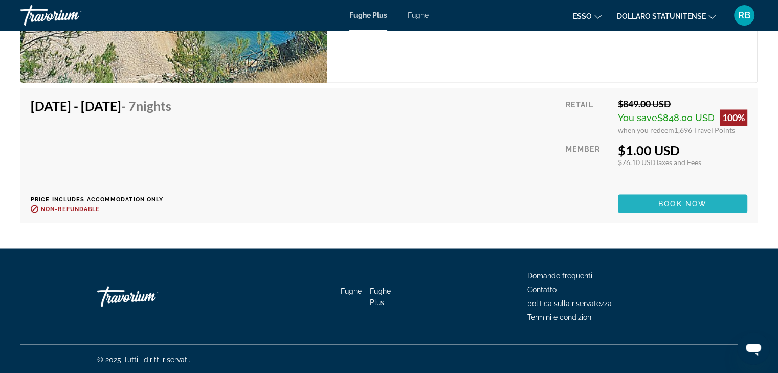
click at [672, 202] on span "Book now" at bounding box center [682, 203] width 49 height 8
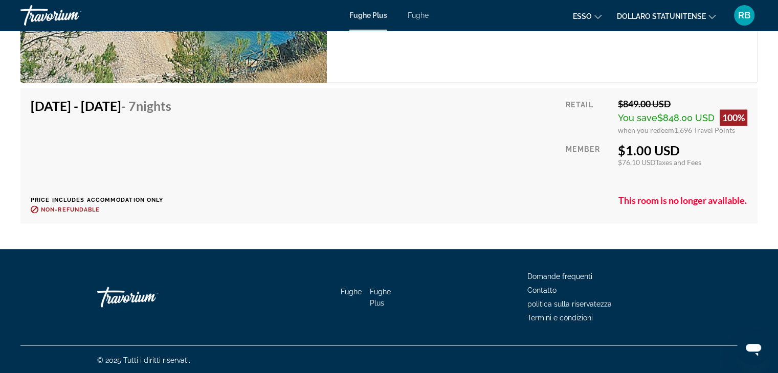
click at [655, 200] on p "This room is no longer available." at bounding box center [682, 199] width 129 height 11
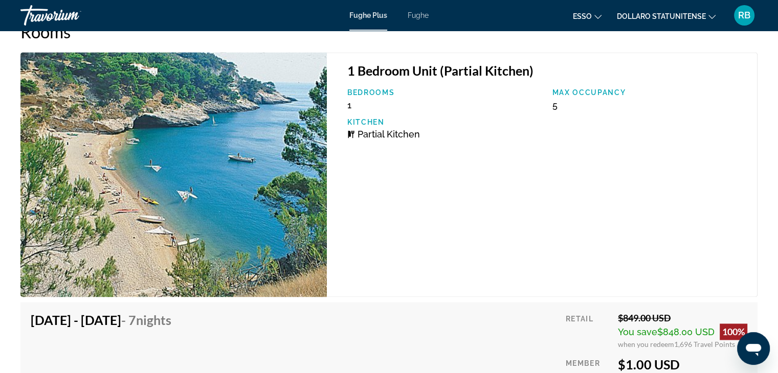
scroll to position [1646, 0]
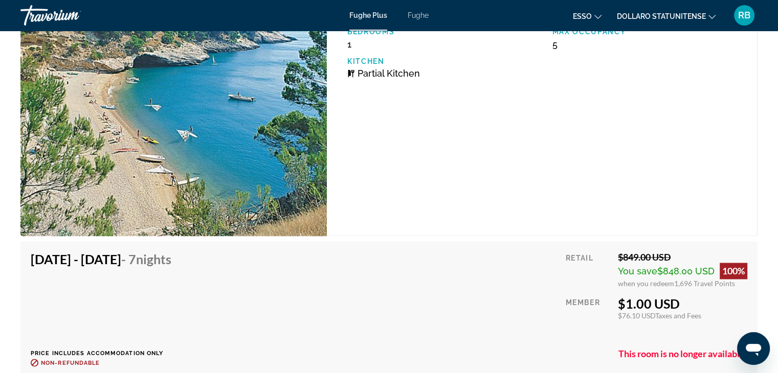
click at [137, 260] on h4 "Sep 13, 2025 - Sep 20, 2025 - 7 Nights" at bounding box center [101, 259] width 141 height 15
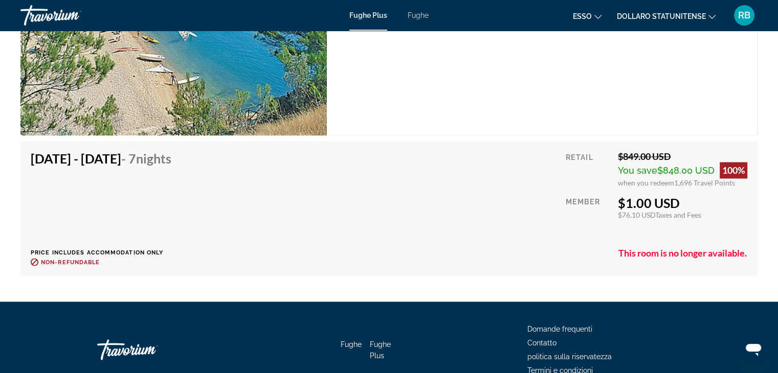
scroll to position [1799, 0]
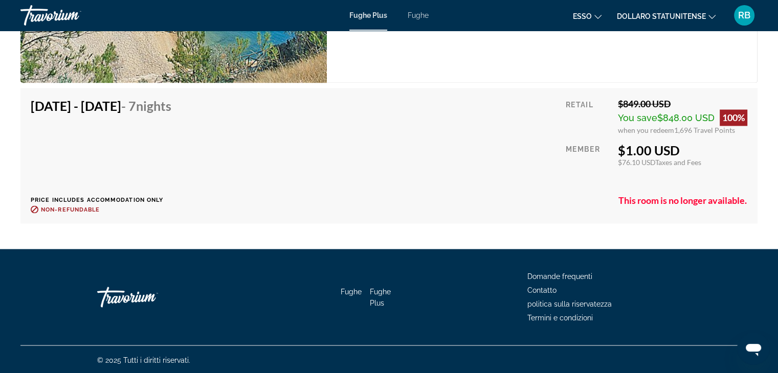
click at [635, 148] on div "$1.00 USD" at bounding box center [682, 149] width 129 height 15
click at [730, 115] on div "100%" at bounding box center [733, 117] width 28 height 16
click at [642, 101] on div "$849.00 USD" at bounding box center [682, 103] width 129 height 11
click at [629, 200] on p "This room is no longer available." at bounding box center [682, 199] width 129 height 11
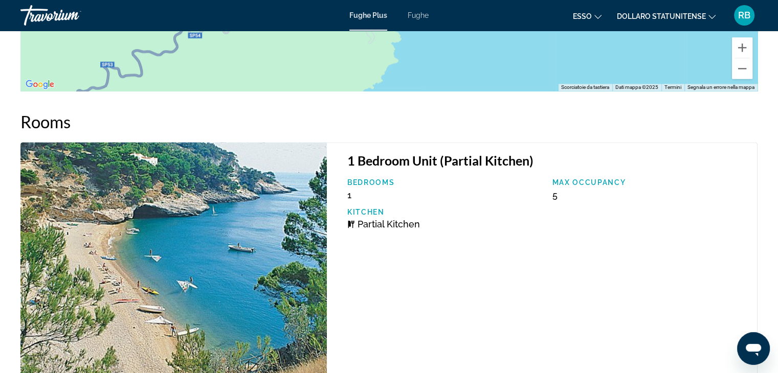
scroll to position [1492, 0]
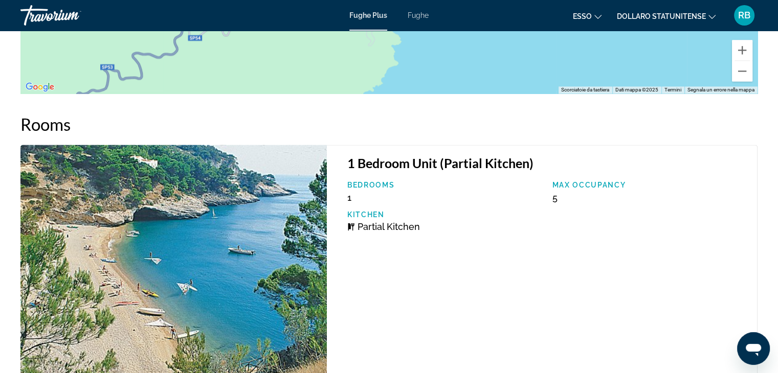
click at [46, 129] on h2 "Rooms" at bounding box center [388, 124] width 737 height 20
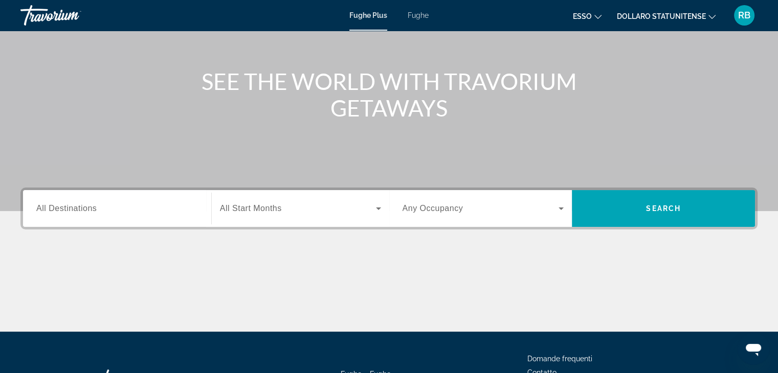
scroll to position [102, 0]
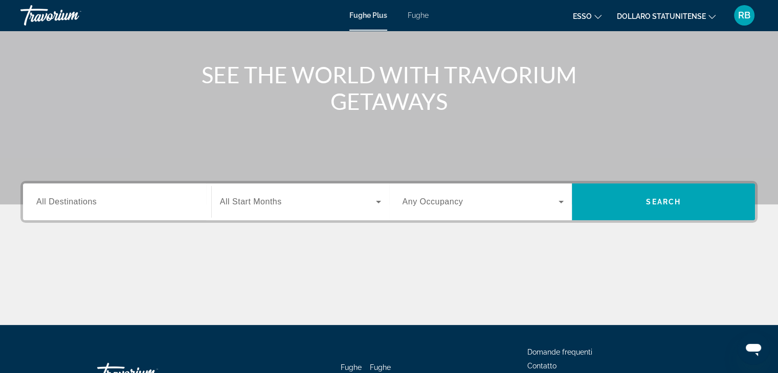
click at [63, 200] on span "All Destinations" at bounding box center [66, 201] width 60 height 9
click at [63, 200] on input "Destination All Destinations" at bounding box center [117, 202] width 162 height 12
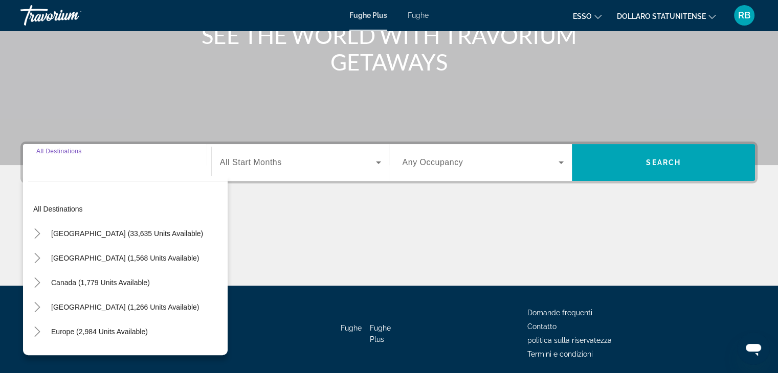
scroll to position [179, 0]
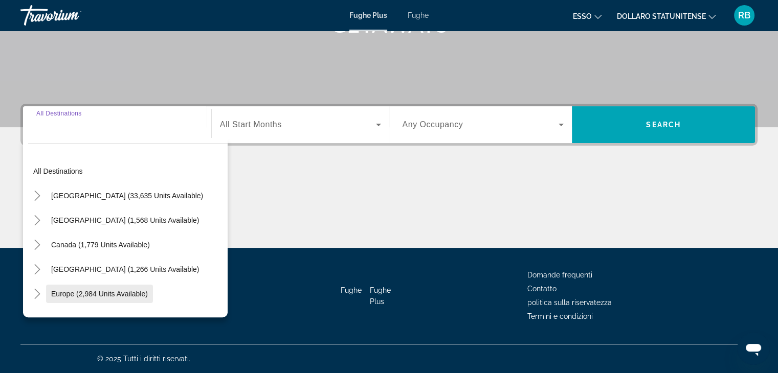
click at [76, 290] on span "Europe (2,984 units available)" at bounding box center [99, 294] width 97 height 8
type input "**********"
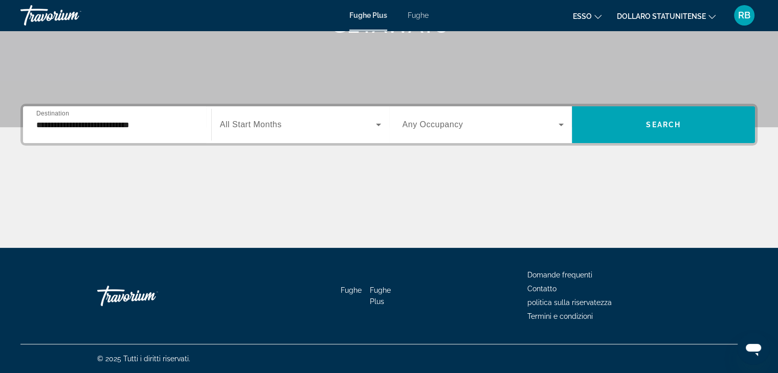
click at [250, 120] on span "All Start Months" at bounding box center [251, 124] width 62 height 9
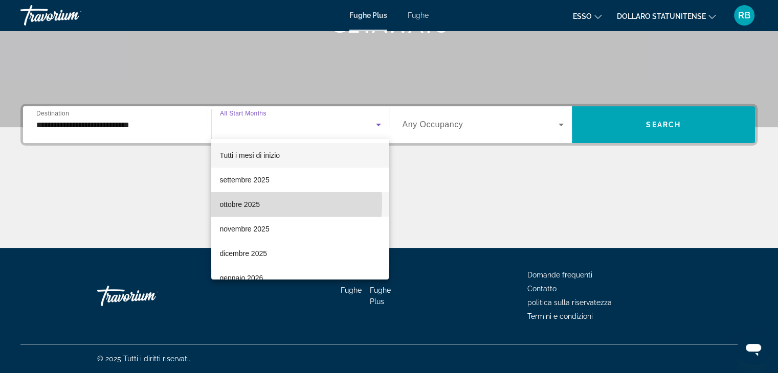
click at [246, 203] on font "ottobre 2025" at bounding box center [239, 204] width 40 height 8
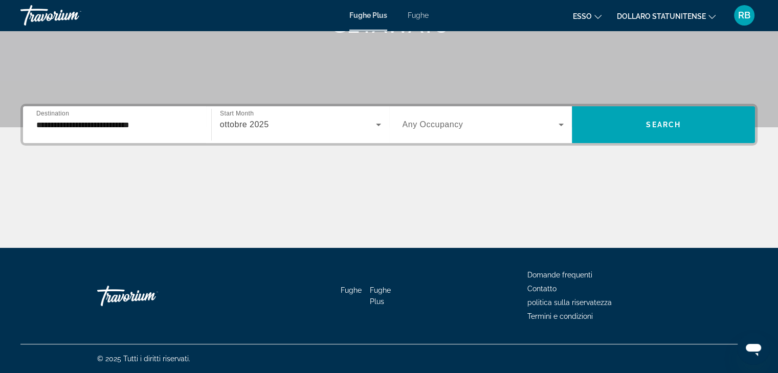
click at [439, 123] on span "Any Occupancy" at bounding box center [432, 124] width 61 height 9
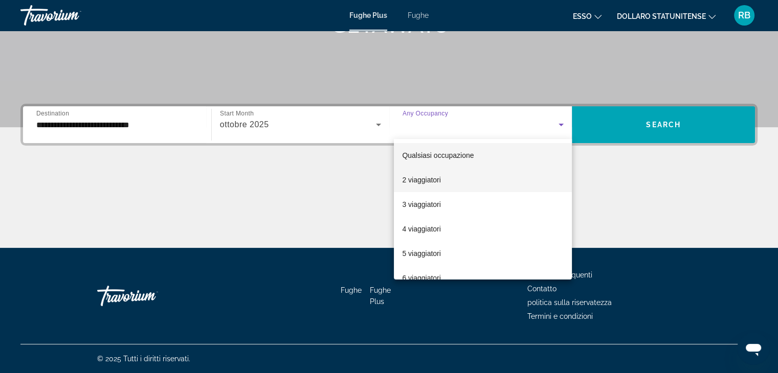
click at [425, 178] on font "2 viaggiatori" at bounding box center [421, 180] width 39 height 8
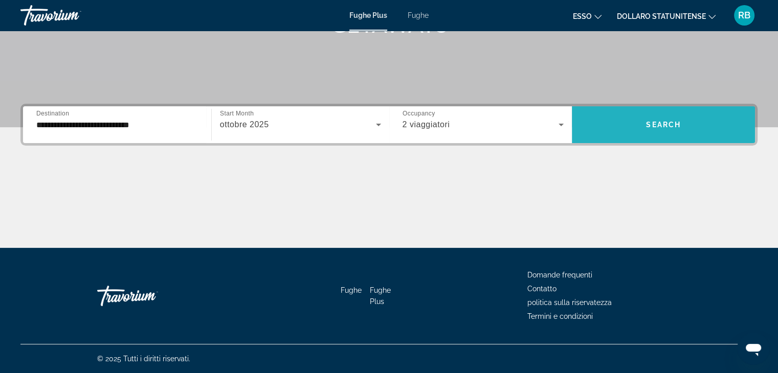
click at [661, 122] on span "Search" at bounding box center [663, 125] width 35 height 8
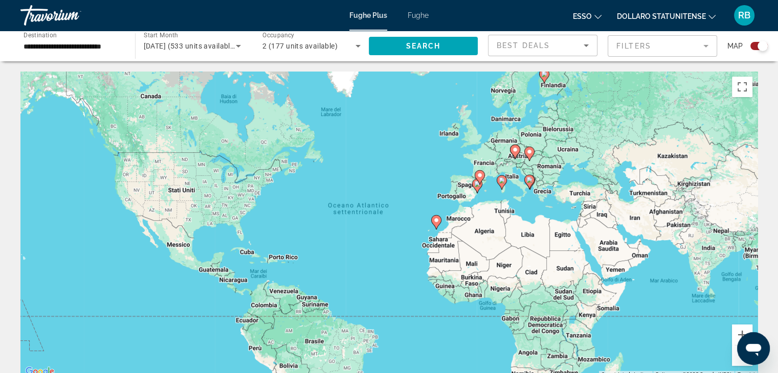
click at [520, 186] on div "Per attivare il trascinamento con la tastiera, premi Alt + Invio. Nello stato d…" at bounding box center [388, 225] width 737 height 307
click at [525, 182] on icon "Contenuto principale" at bounding box center [529, 182] width 10 height 14
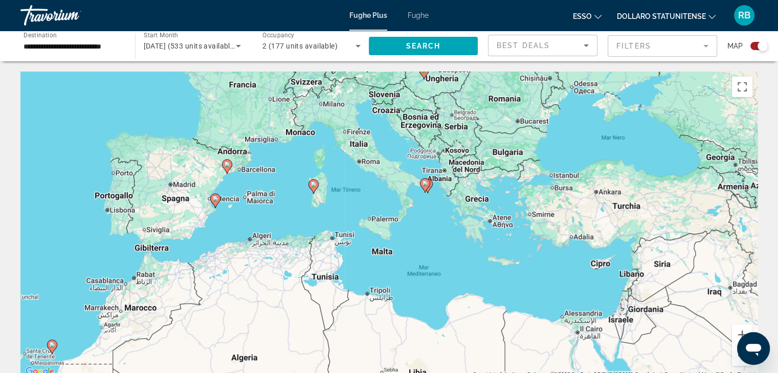
drag, startPoint x: 356, startPoint y: 255, endPoint x: 395, endPoint y: 222, distance: 51.1
click at [395, 222] on div "Per attivare il trascinamento con la tastiera, premi Alt + Invio. Nello stato d…" at bounding box center [388, 225] width 737 height 307
click at [421, 189] on gmp-advanced-marker "Contenuto principale" at bounding box center [425, 185] width 10 height 15
click at [412, 180] on div "Per attivare il trascinamento con la tastiera, premi Alt + Invio. Nello stato d…" at bounding box center [388, 225] width 737 height 307
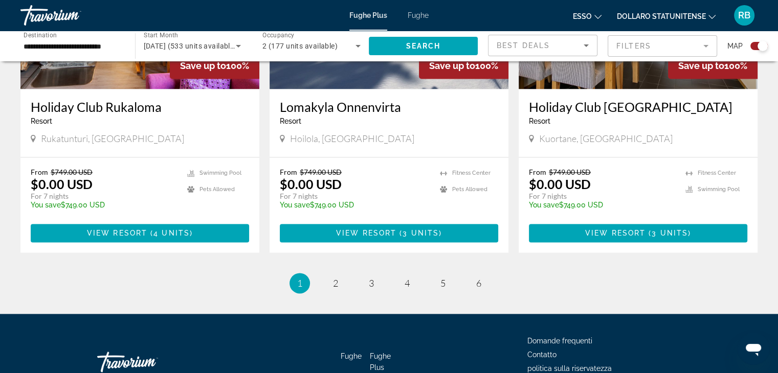
scroll to position [1585, 0]
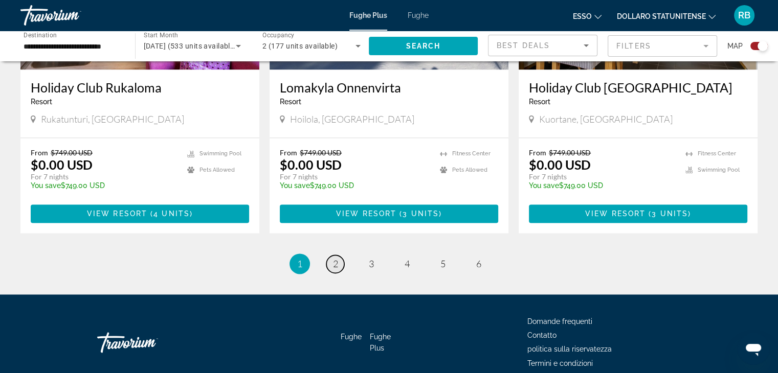
click at [337, 258] on span "2" at bounding box center [335, 263] width 5 height 11
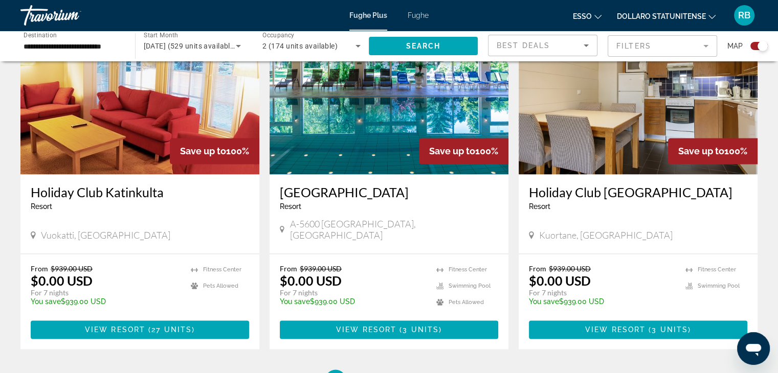
scroll to position [1552, 0]
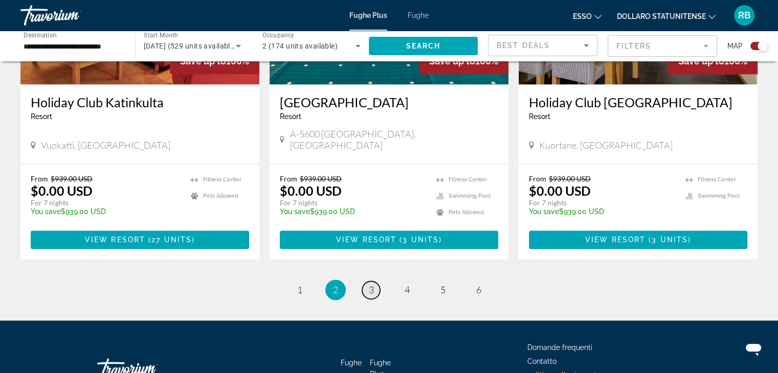
click at [373, 284] on span "3" at bounding box center [371, 289] width 5 height 11
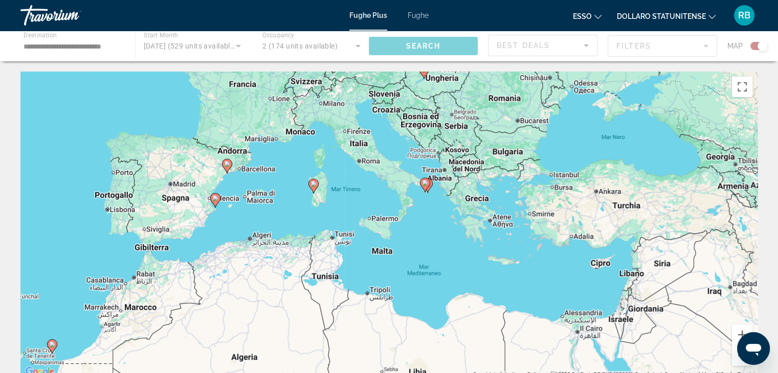
click at [410, 184] on div "Per attivare il trascinamento con la tastiera, premi Alt + Invio. Nello stato d…" at bounding box center [388, 225] width 737 height 307
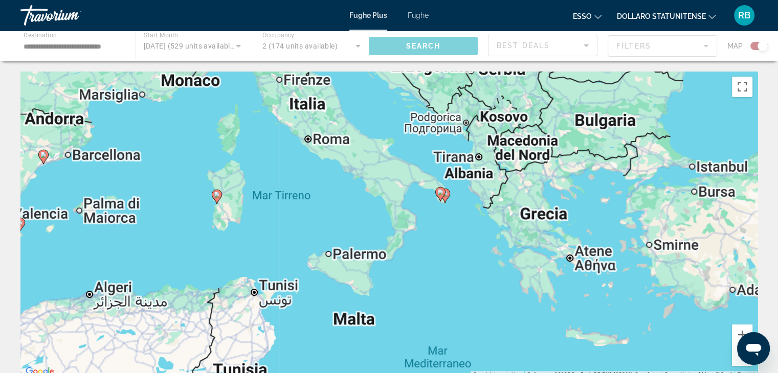
click at [442, 192] on image "Contenuto principale" at bounding box center [440, 192] width 6 height 6
type input "**********"
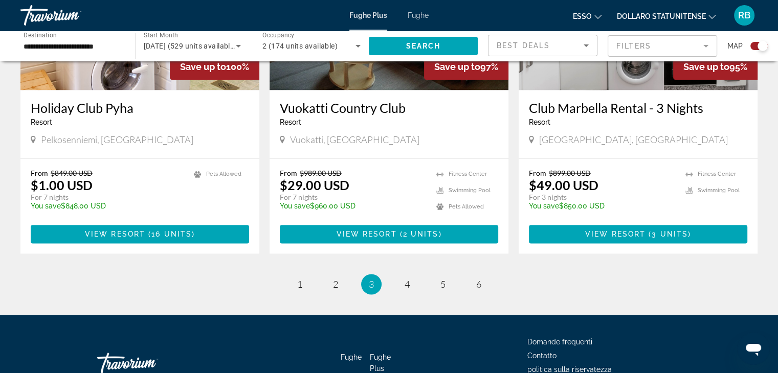
scroll to position [1552, 0]
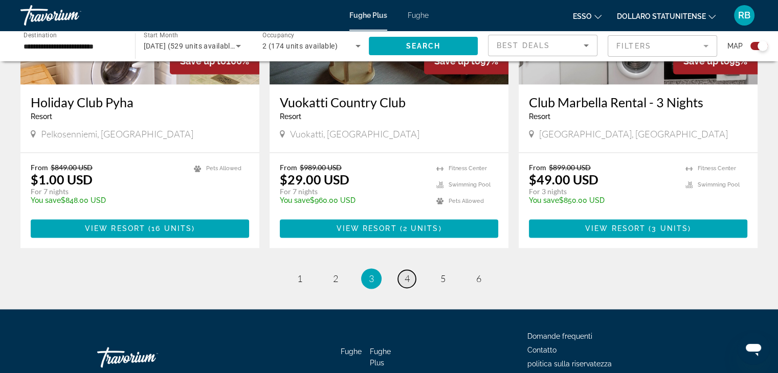
click at [409, 273] on span "4" at bounding box center [406, 278] width 5 height 11
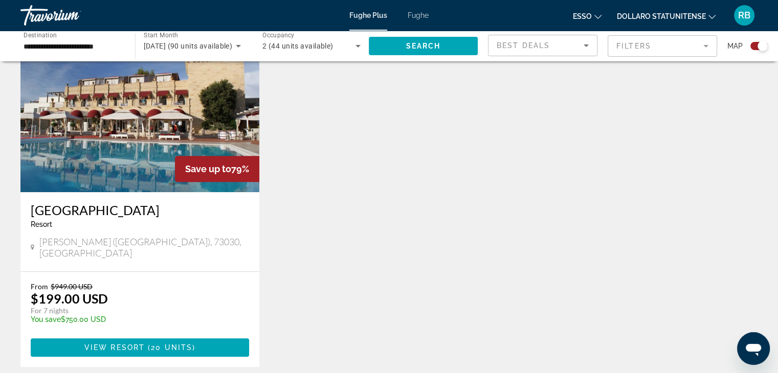
scroll to position [409, 0]
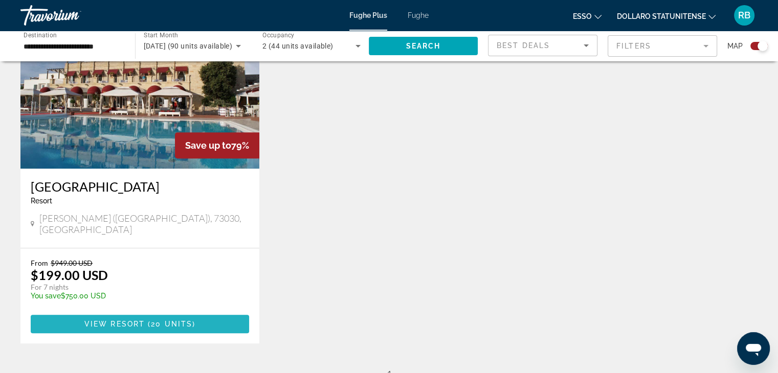
click at [121, 320] on span "View Resort" at bounding box center [114, 324] width 60 height 8
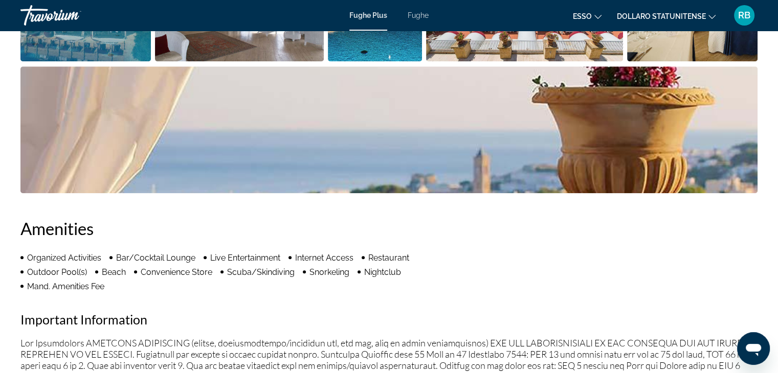
scroll to position [460, 0]
